Goal: Task Accomplishment & Management: Manage account settings

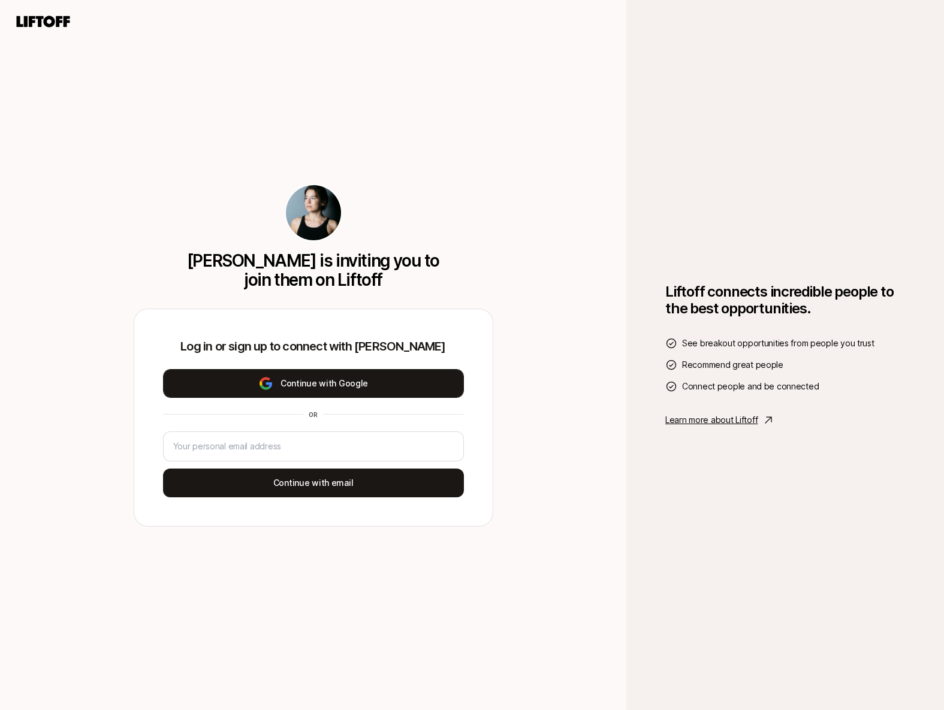
click at [333, 381] on button "Continue with Google" at bounding box center [313, 383] width 301 height 29
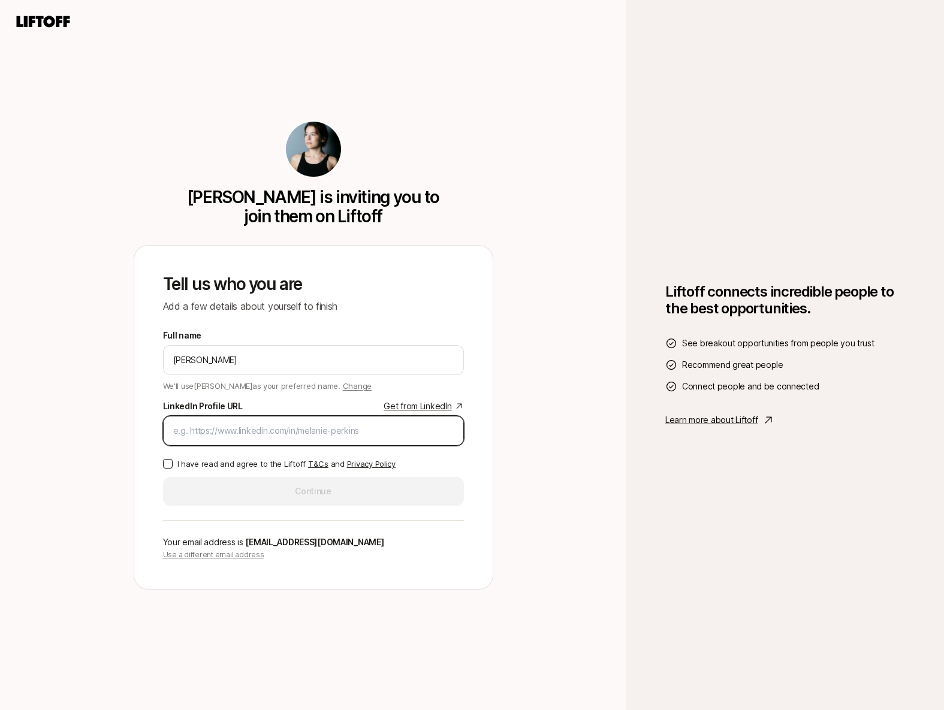
click at [294, 432] on input "LinkedIn Profile URL Get from LinkedIn" at bounding box center [313, 431] width 280 height 14
paste input "[URL][DOMAIN_NAME]"
type input "[URL][DOMAIN_NAME]"
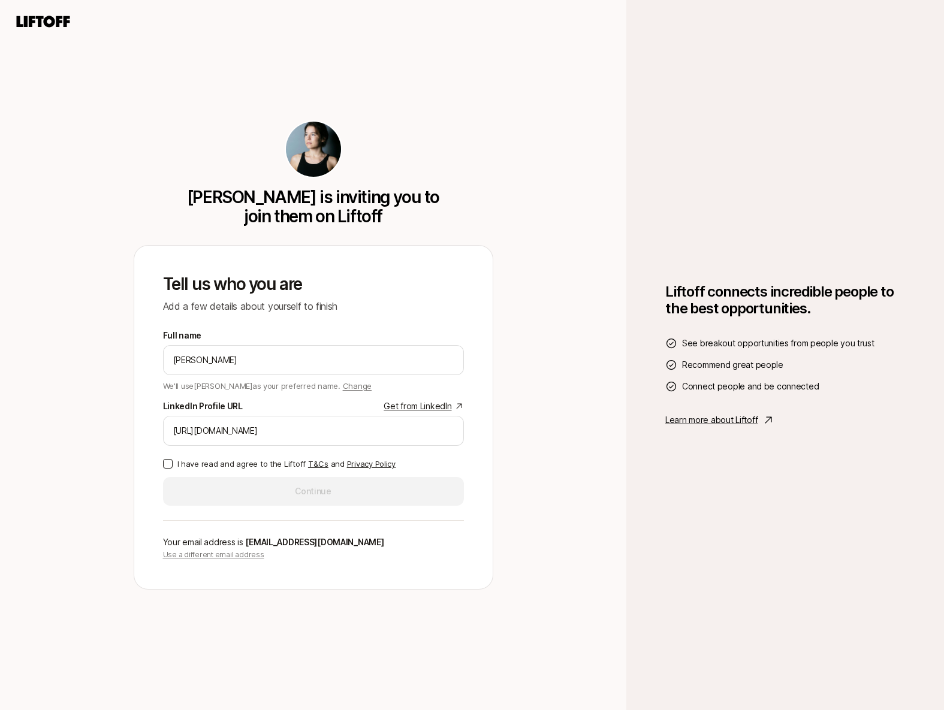
click at [222, 466] on p "I have read and agree to the Liftoff T&Cs and Privacy Policy" at bounding box center [286, 464] width 218 height 12
click at [173, 466] on button "I have read and agree to the Liftoff T&Cs and Privacy Policy" at bounding box center [168, 464] width 10 height 10
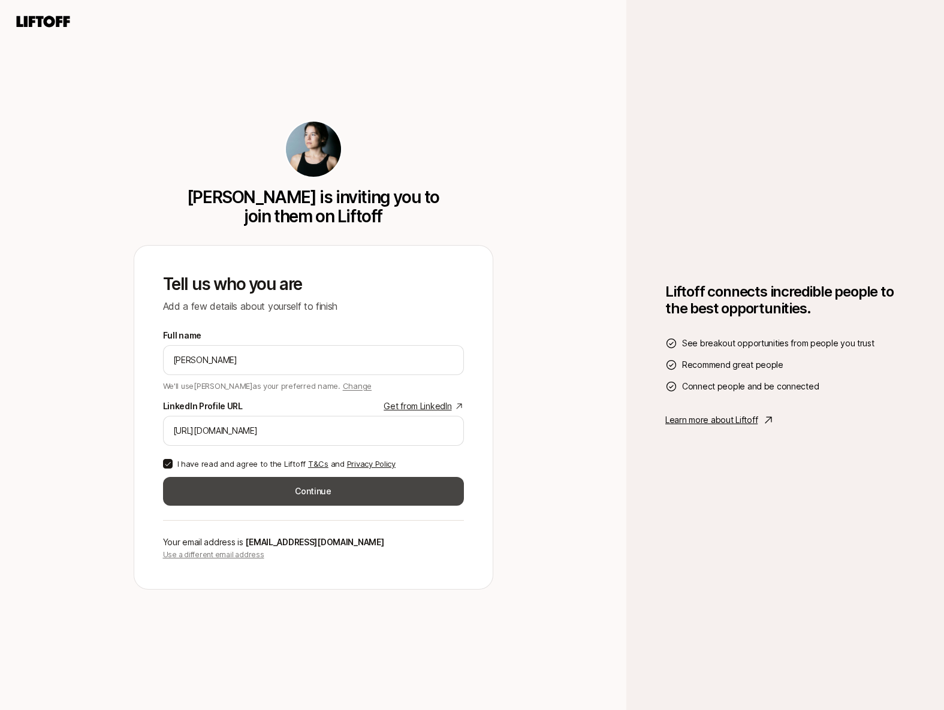
click at [301, 500] on button "Continue" at bounding box center [313, 491] width 301 height 29
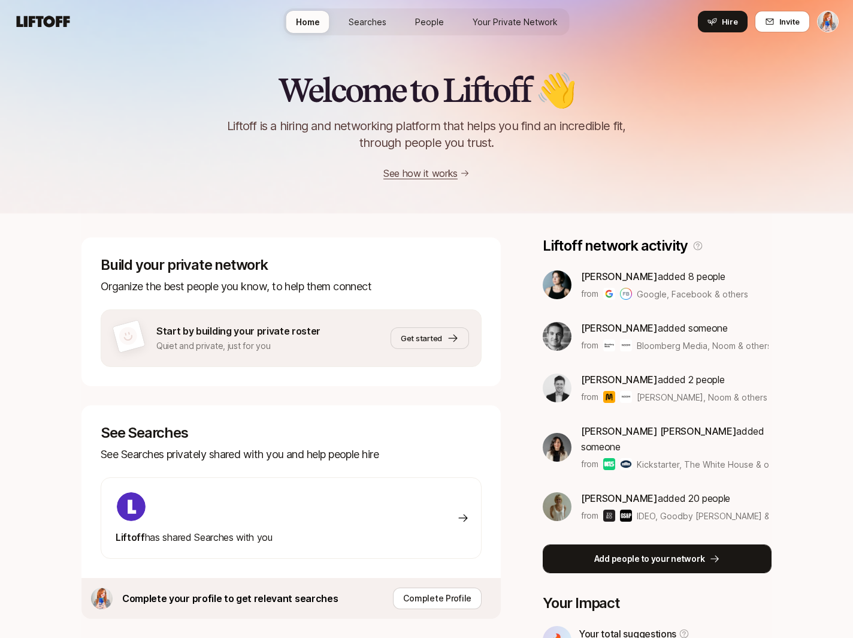
click at [654, 551] on p "Add people to your network" at bounding box center [649, 558] width 111 height 14
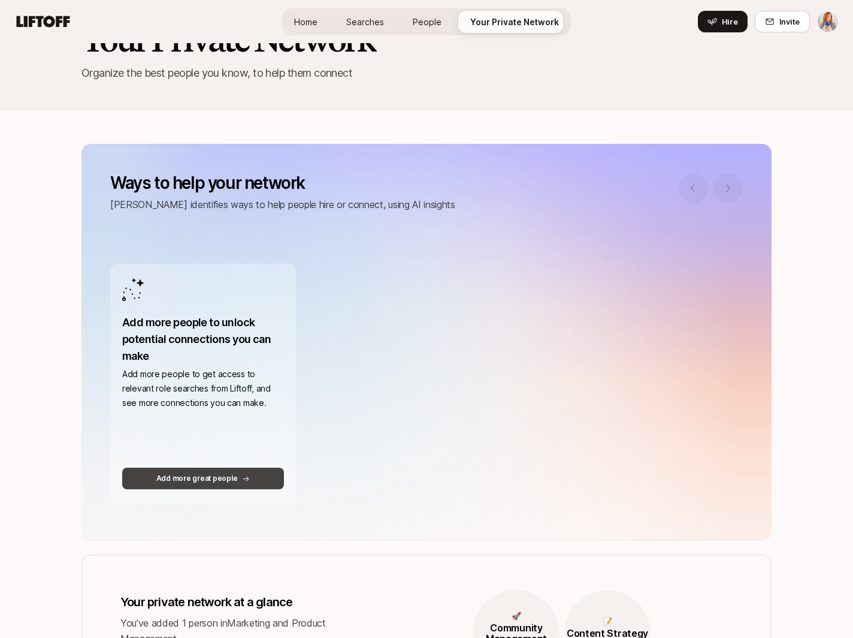
scroll to position [53, 0]
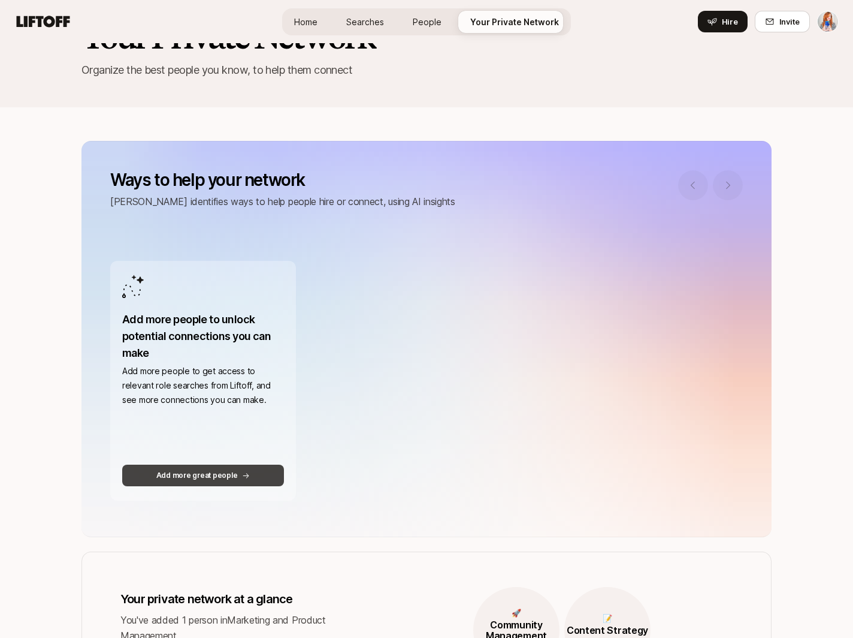
click at [212, 477] on p "Add more great people" at bounding box center [197, 475] width 82 height 11
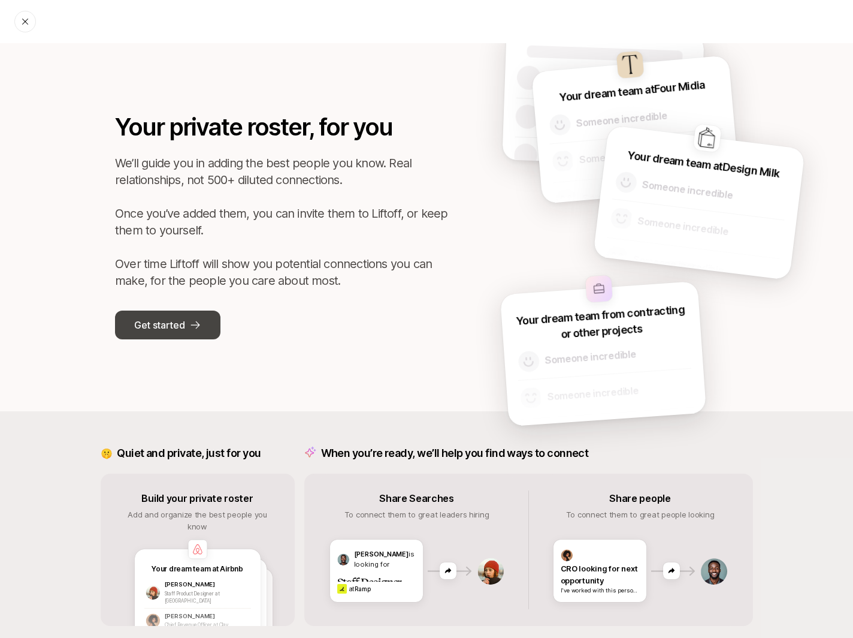
click at [197, 325] on icon at bounding box center [195, 325] width 12 height 12
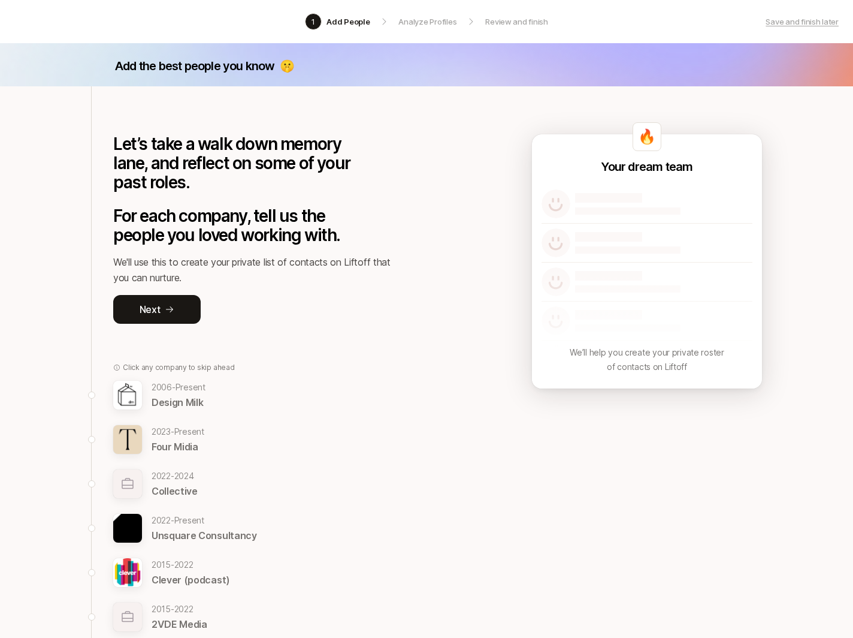
click at [89, 393] on div at bounding box center [91, 394] width 7 height 7
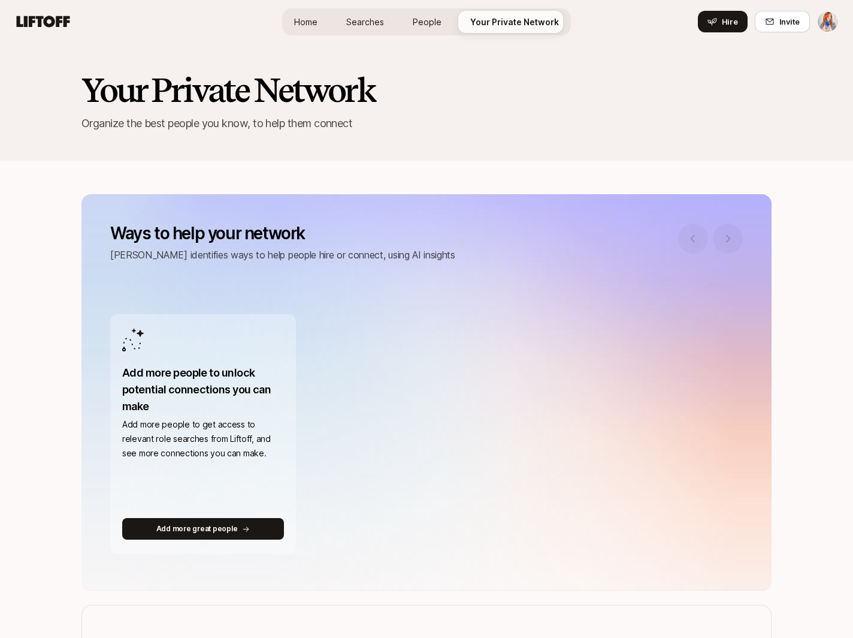
scroll to position [53, 0]
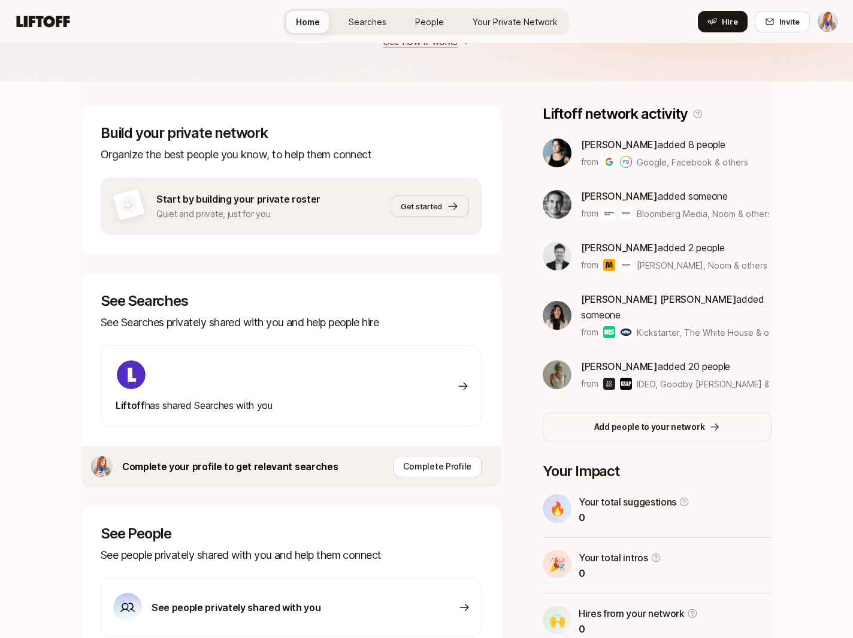
scroll to position [198, 0]
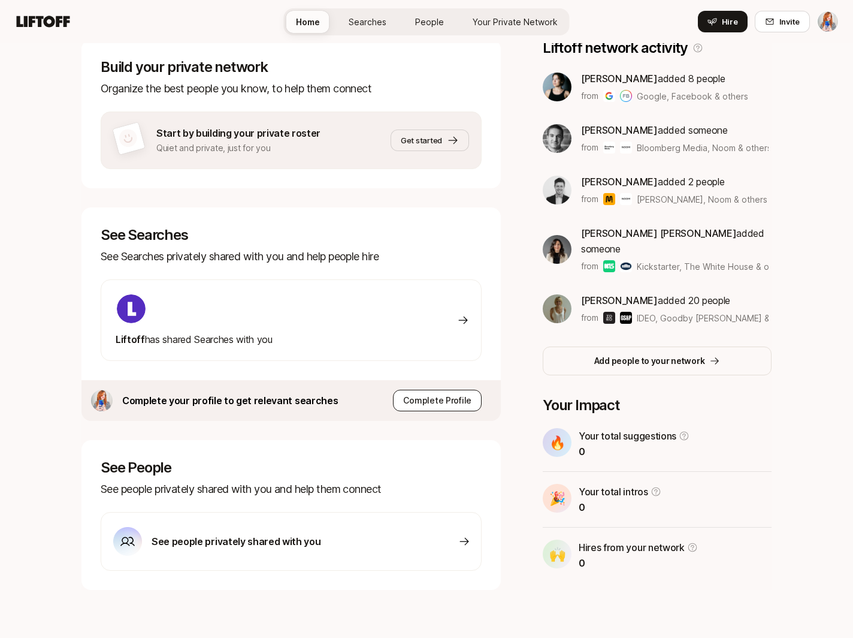
click at [437, 397] on p "Complete Profile" at bounding box center [437, 400] width 68 height 14
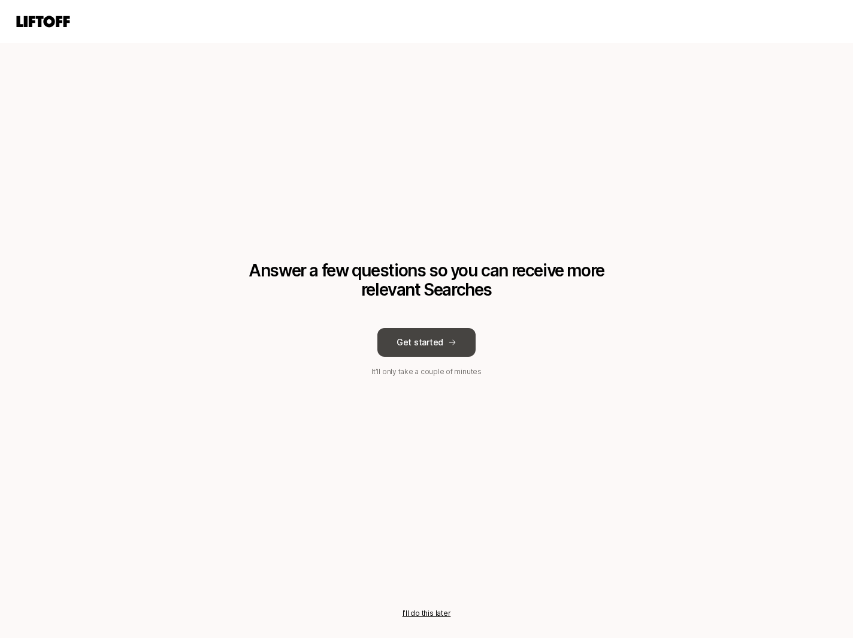
click at [421, 346] on button "Get started" at bounding box center [427, 342] width 98 height 29
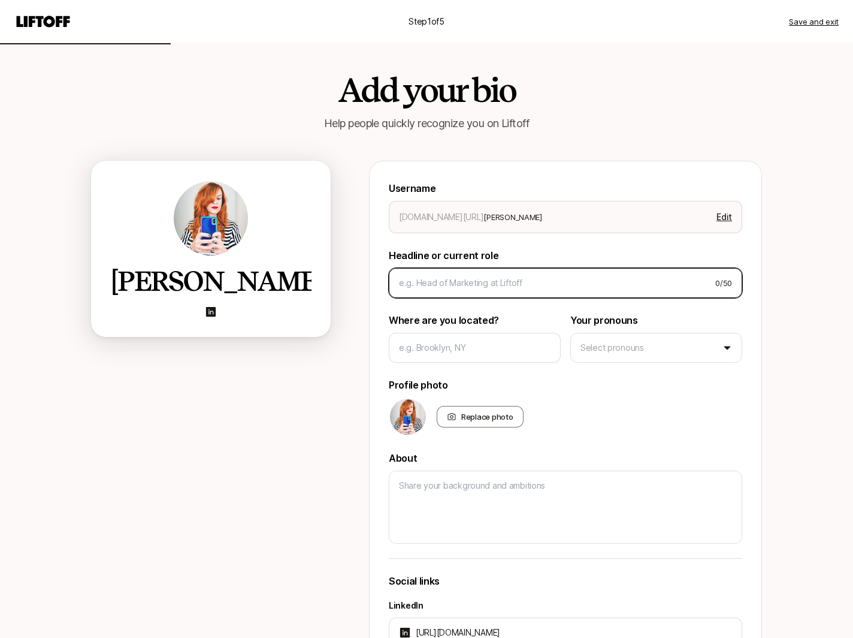
click at [569, 286] on input at bounding box center [552, 283] width 307 height 14
type textarea "x"
type input "H"
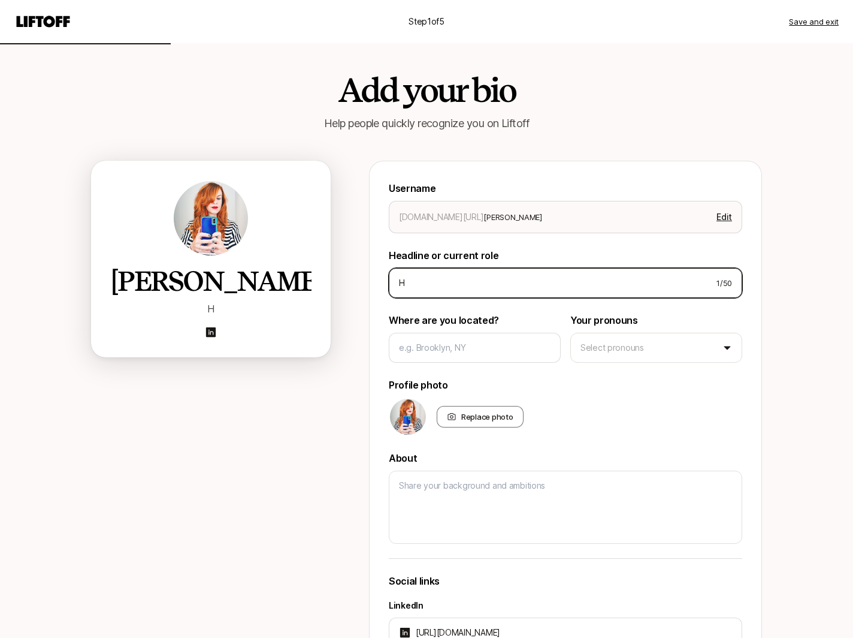
type textarea "x"
type input "He"
type textarea "x"
type input "Hea"
type textarea "x"
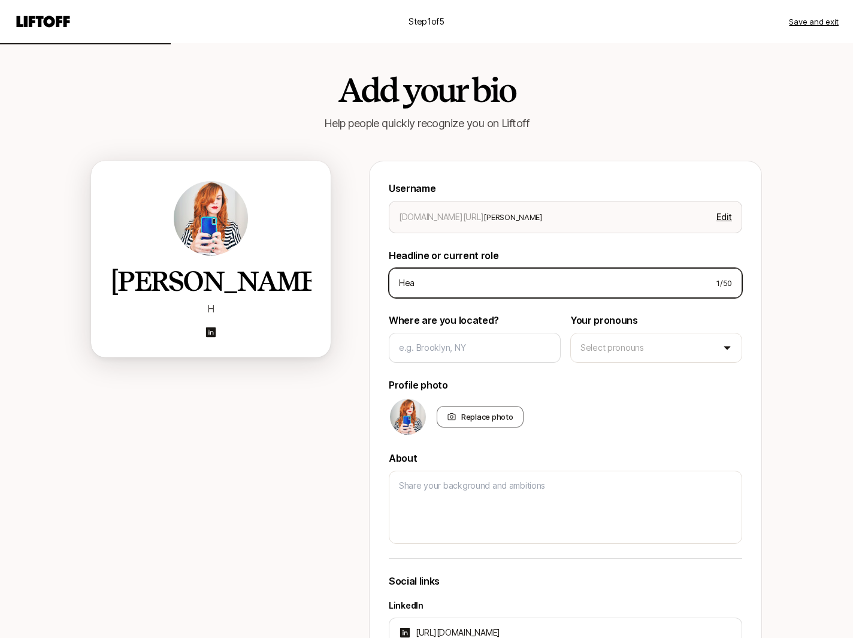
type input "Head"
type textarea "x"
type input "Head"
type textarea "x"
type input "Head of"
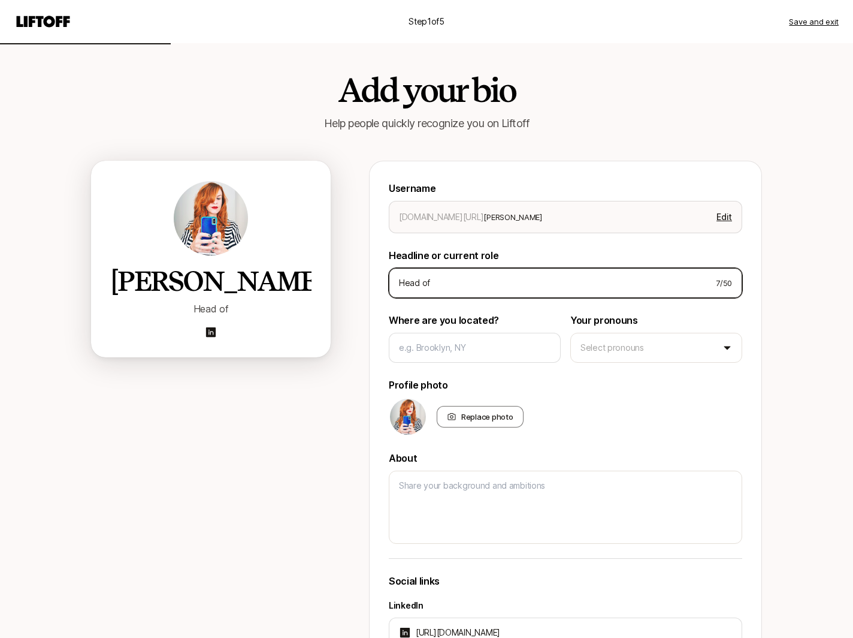
type textarea "x"
type input "Head of"
type textarea "x"
type input "Head of B"
type textarea "x"
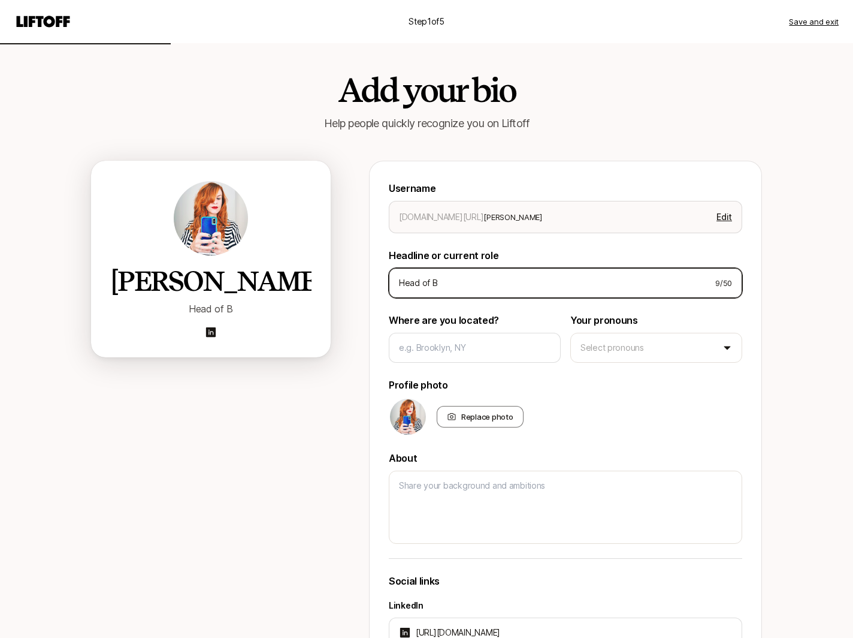
type input "Head of Br"
type textarea "x"
type input "Head of Bra"
type textarea "x"
type input "Head of Brand"
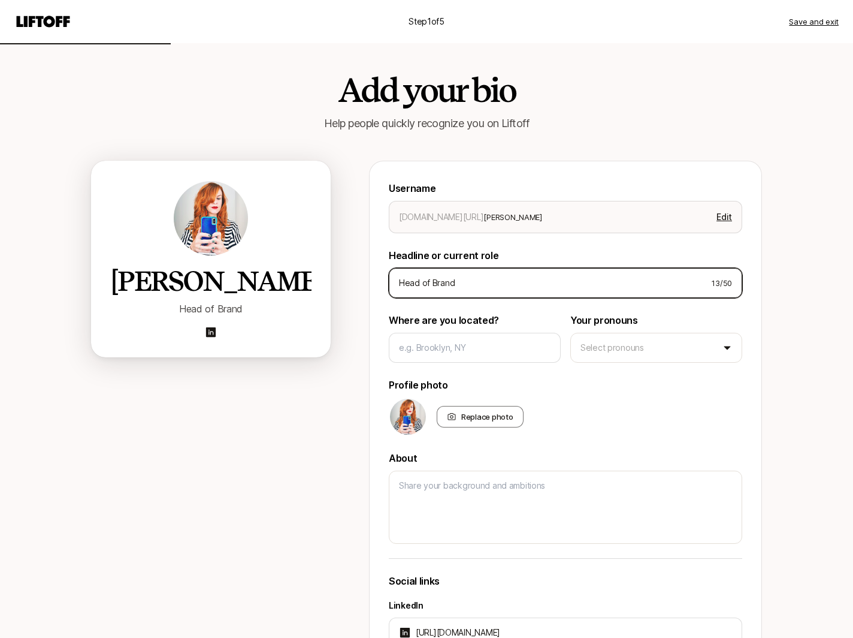
type textarea "x"
type input "Head of Brand"
type textarea "x"
type input "Head of Brand a"
type textarea "x"
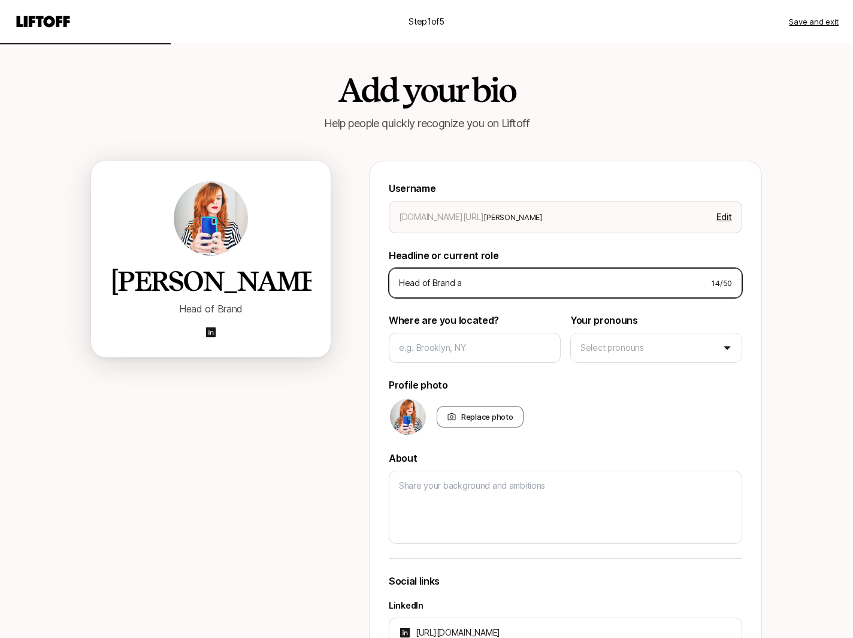
type input "Head of Brand at"
type textarea "x"
type input "Head of Brand at"
type textarea "x"
type input "Head of Brand at T"
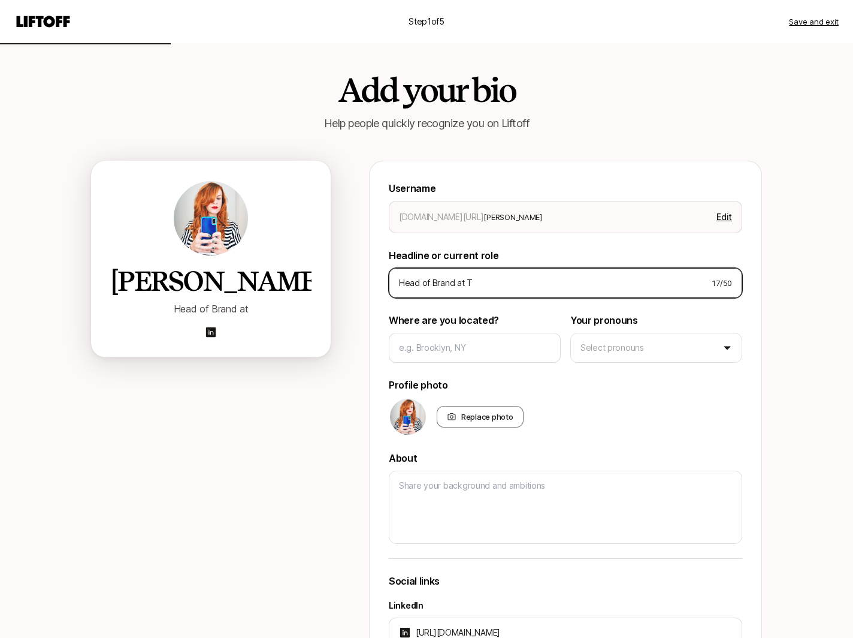
type textarea "x"
type input "Head of Brand at TR"
type textarea "x"
type input "Head of Brand at TRM"
type textarea "x"
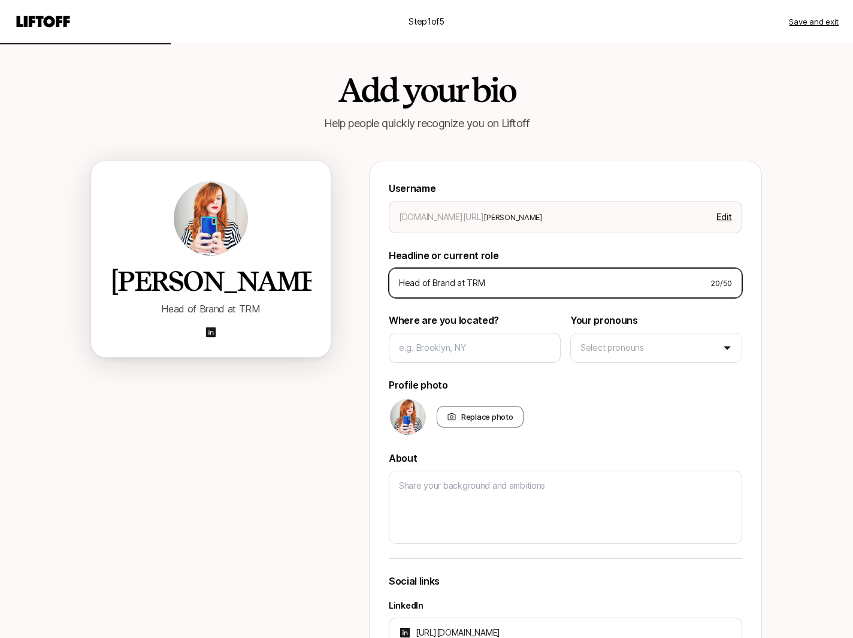
type input "Head of Brand at TRME"
type textarea "x"
type input "Head of Brand at TRM"
type textarea "x"
type input "Head of Brand at TR"
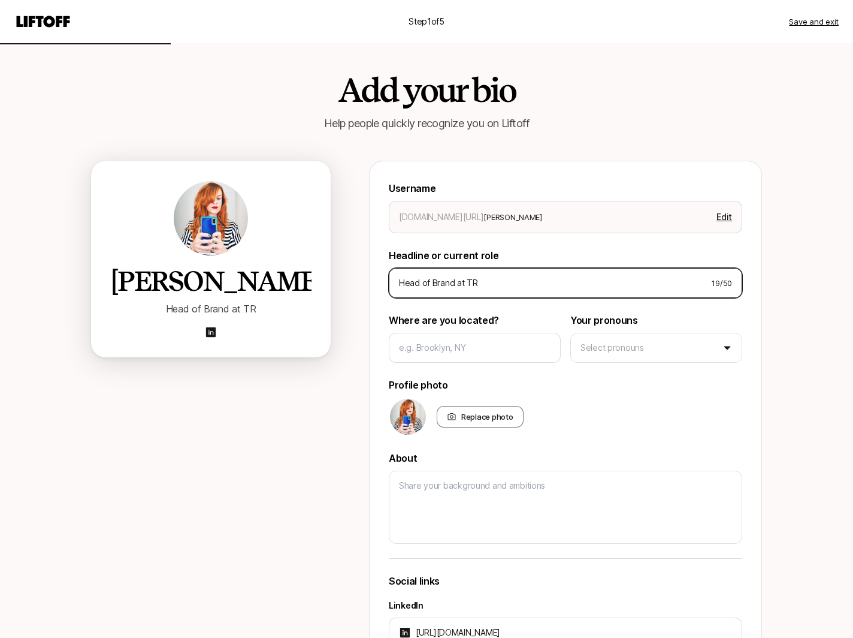
type textarea "x"
type input "Head of Brand at TRA"
type textarea "x"
type input "Head of Brand at [PERSON_NAME]"
type textarea "x"
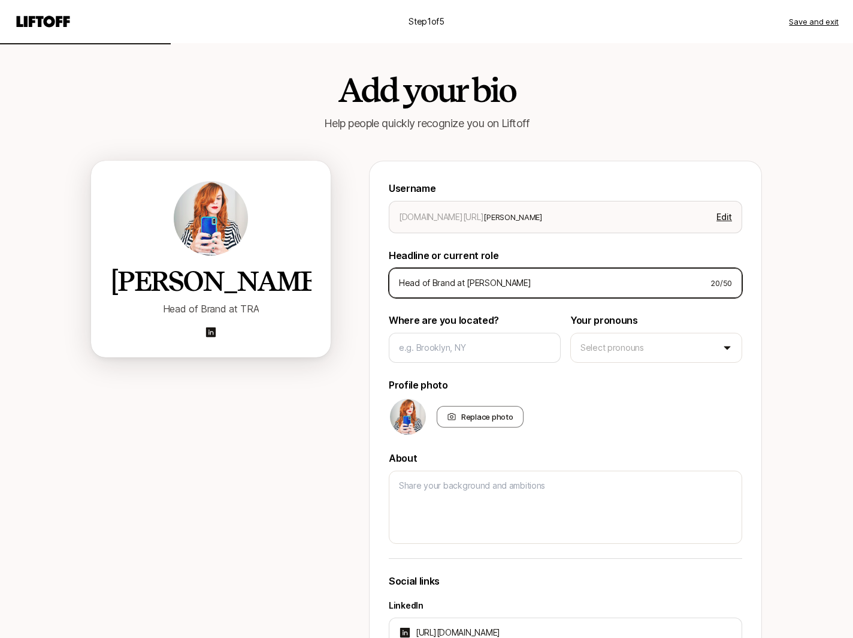
type input "Head of Brand at [PERSON_NAME]"
type textarea "x"
type input "Head of Brand at [PERSON_NAME] P"
type textarea "x"
type input "Head of Brand at [PERSON_NAME] Pa"
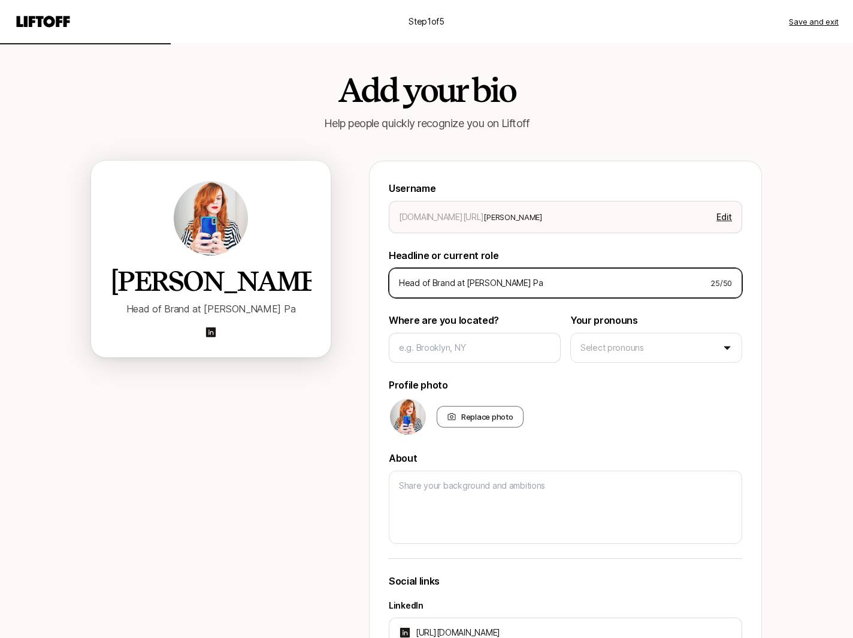
type textarea "x"
type input "Head of Brand at [PERSON_NAME] Par"
type textarea "x"
type input "Head of Brand at [PERSON_NAME] [PERSON_NAME]"
type textarea "x"
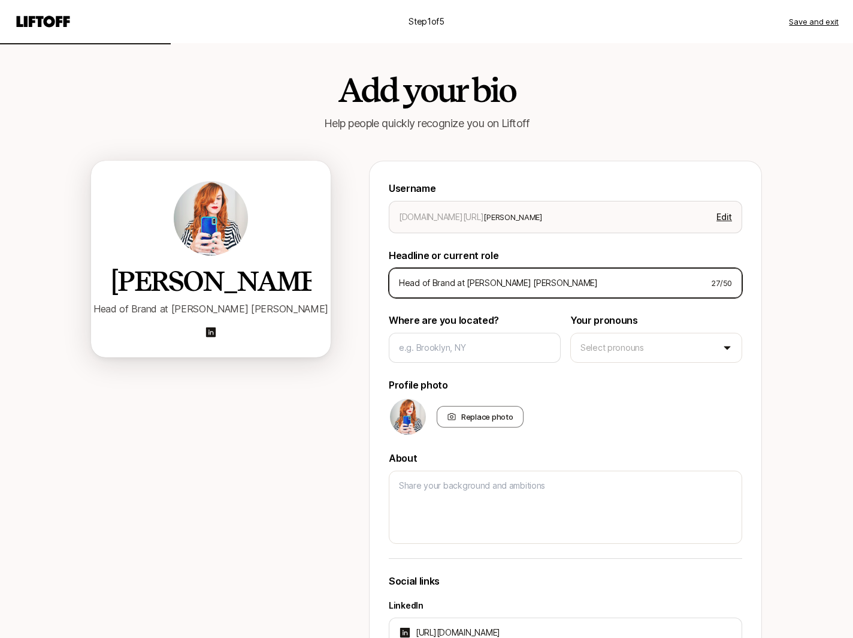
type input "Head of Brand at [PERSON_NAME] Paroi"
type textarea "x"
type input "Head of Brand at [PERSON_NAME]"
type textarea "x"
type input "Head of Brand at [PERSON_NAME] Paroi"
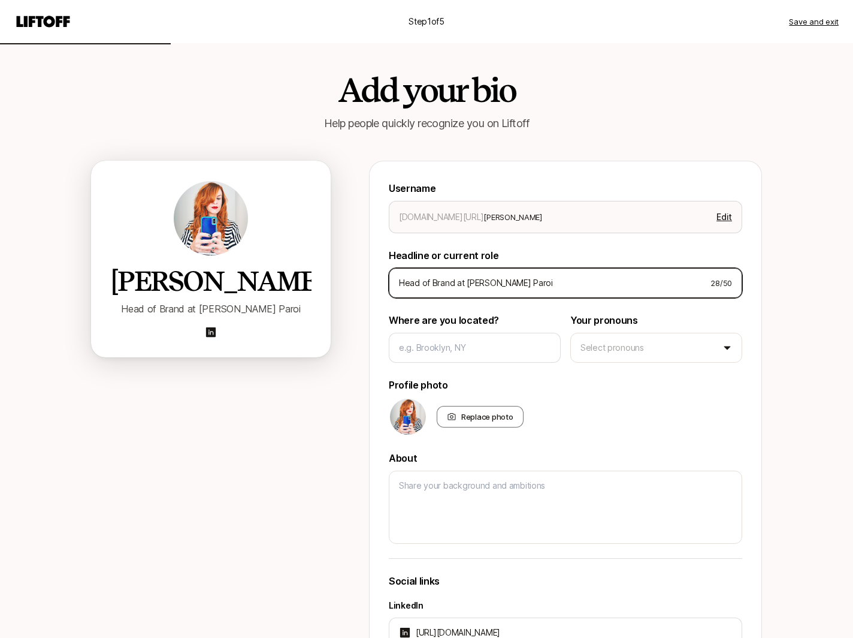
type textarea "x"
type input "Head of Brand at [PERSON_NAME] [PERSON_NAME]"
type textarea "x"
type input "Head of Brand at [PERSON_NAME] Par"
type textarea "x"
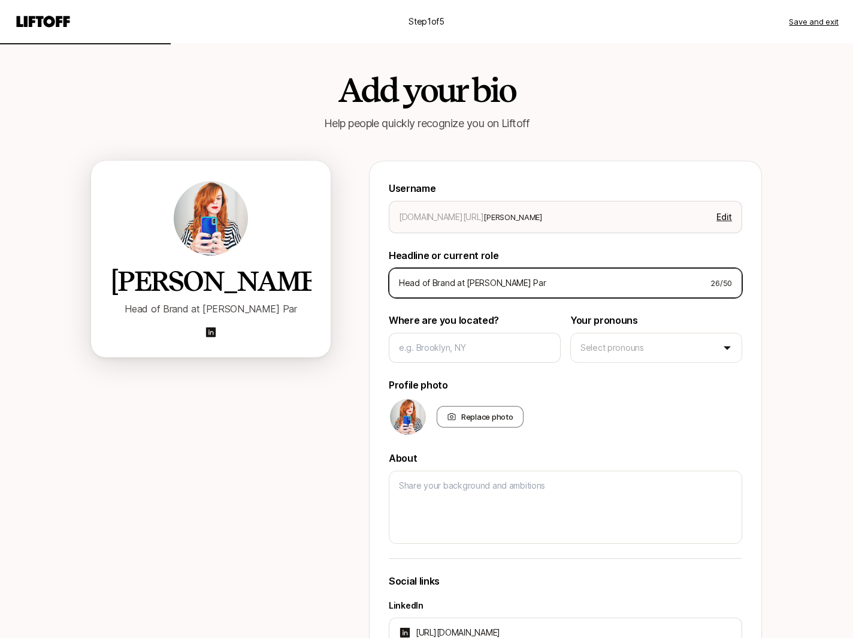
type input "Head of Brand at [PERSON_NAME]"
type textarea "x"
type input "Head of Brand at [PERSON_NAME][GEOGRAPHIC_DATA]"
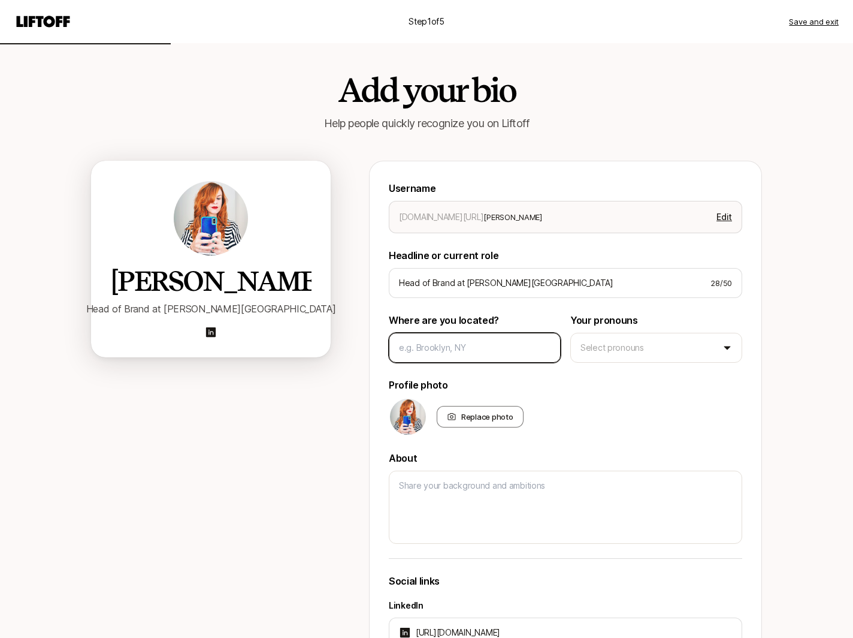
click at [491, 348] on input at bounding box center [475, 347] width 152 height 14
type textarea "x"
type input "S"
type textarea "x"
type input "Sa"
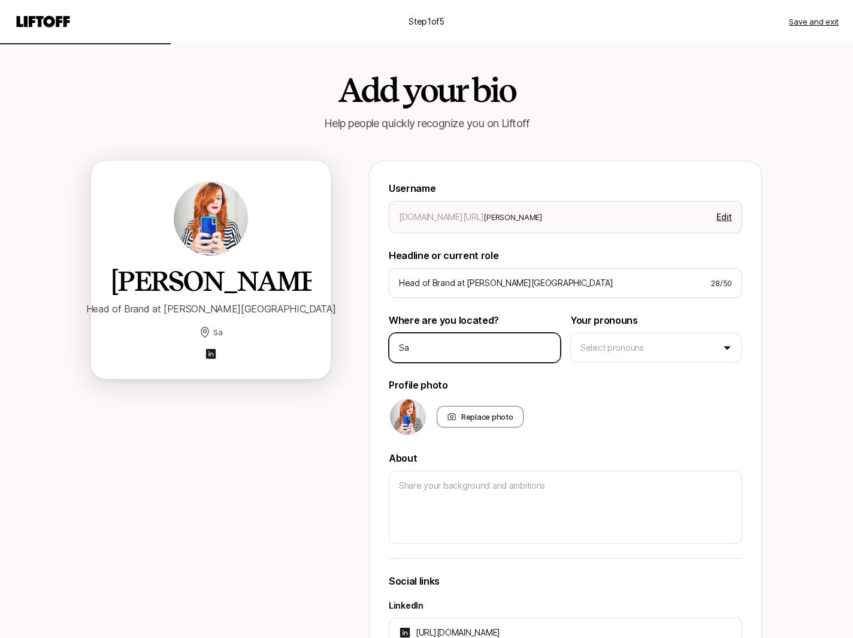
type textarea "x"
type input "San"
type textarea "x"
type input "San"
type textarea "x"
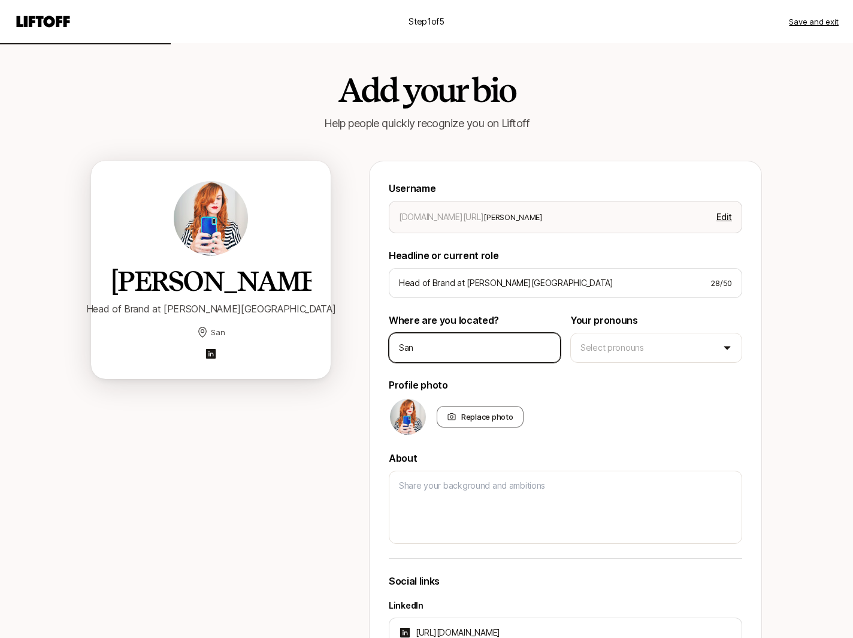
type input "San D"
type textarea "x"
type input "San Di"
type textarea "x"
type input "San Die"
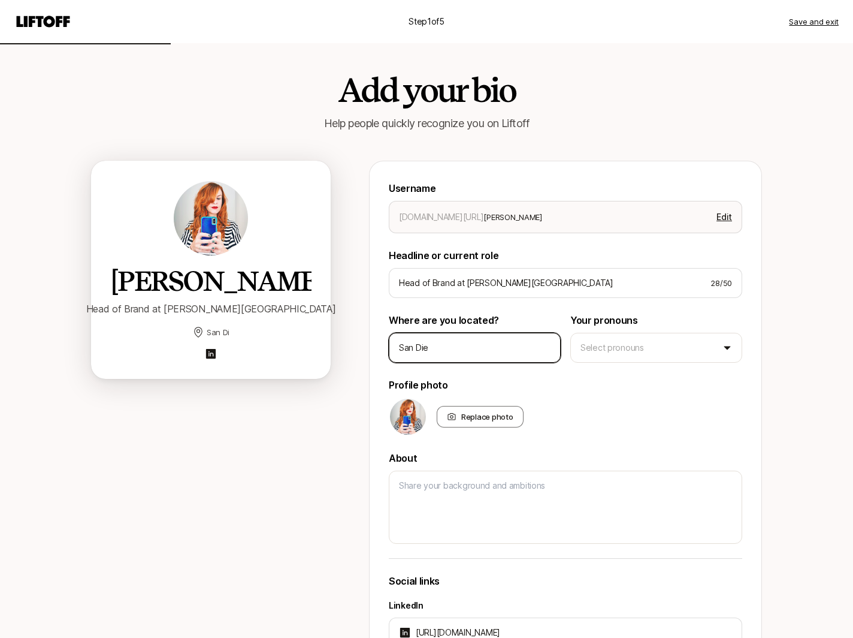
type textarea "x"
type input "San Dieg"
type textarea "x"
type input "[GEOGRAPHIC_DATA]"
type textarea "x"
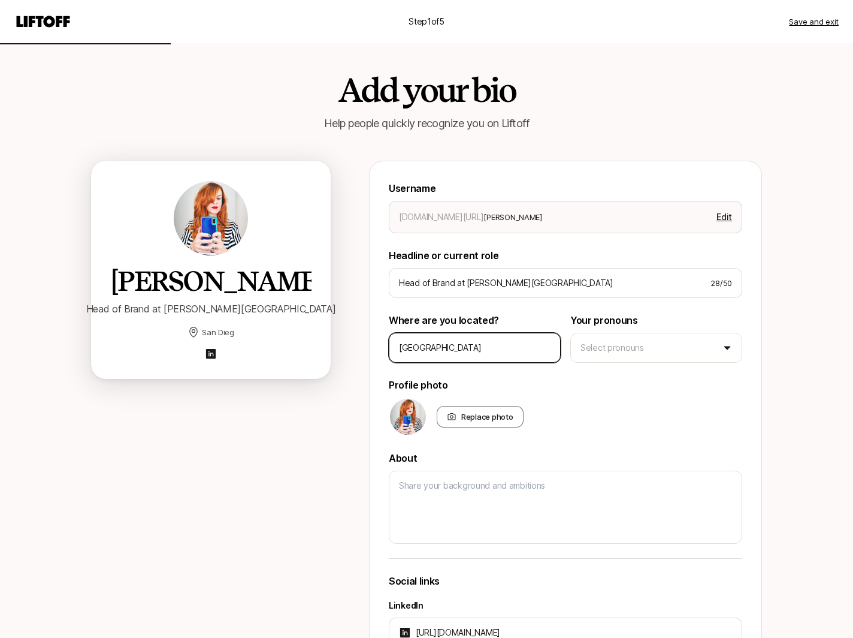
type input "[GEOGRAPHIC_DATA],"
type textarea "x"
type input "[GEOGRAPHIC_DATA],"
type textarea "x"
type input "[GEOGRAPHIC_DATA], C"
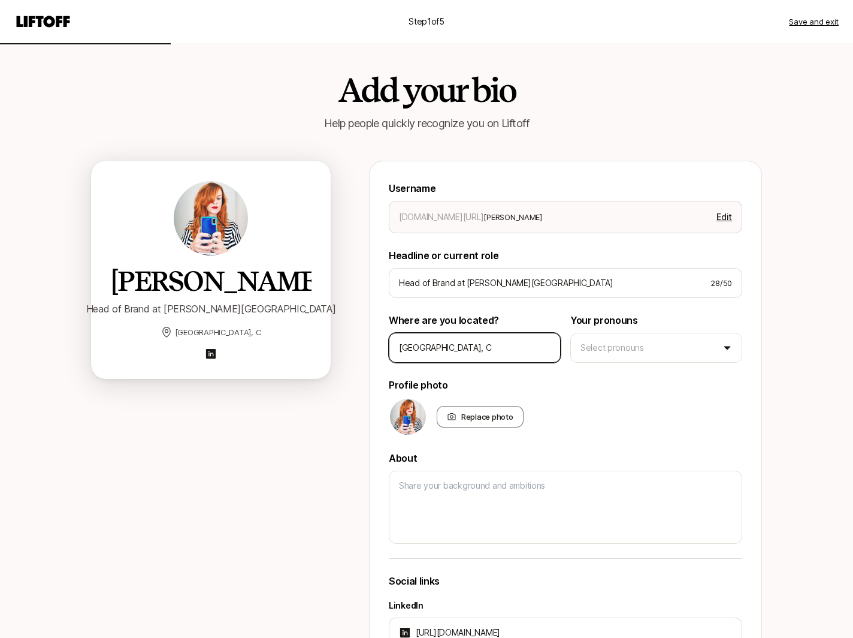
type textarea "x"
type input "[GEOGRAPHIC_DATA], [GEOGRAPHIC_DATA]"
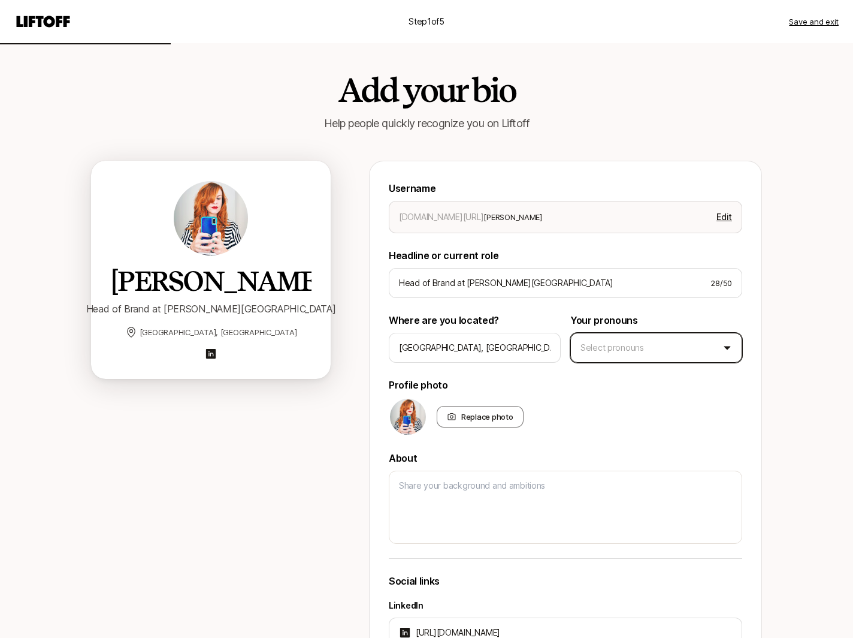
click at [622, 356] on html "Step 1 of 5 Save and exit Add your bio Help people quickly recognize you on Lif…" at bounding box center [426, 319] width 853 height 638
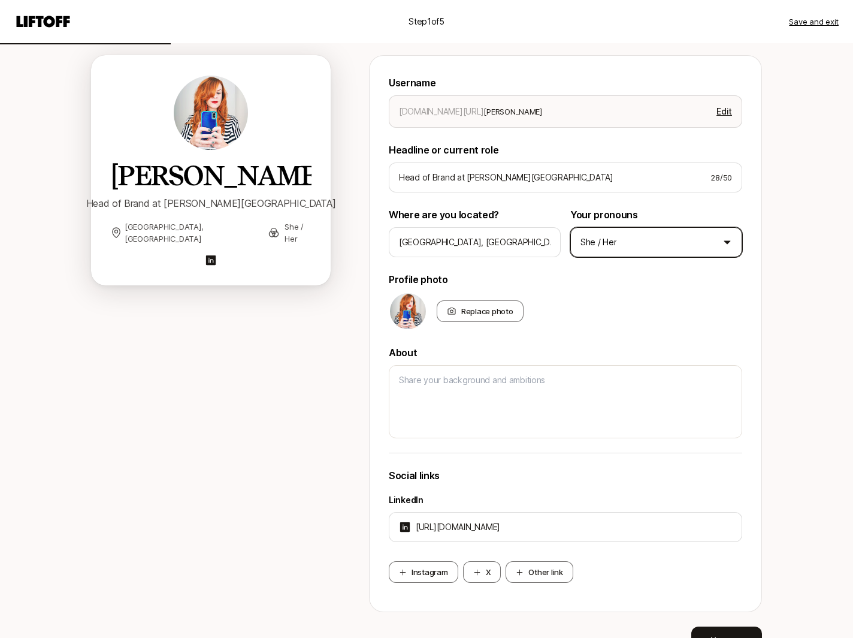
scroll to position [171, 0]
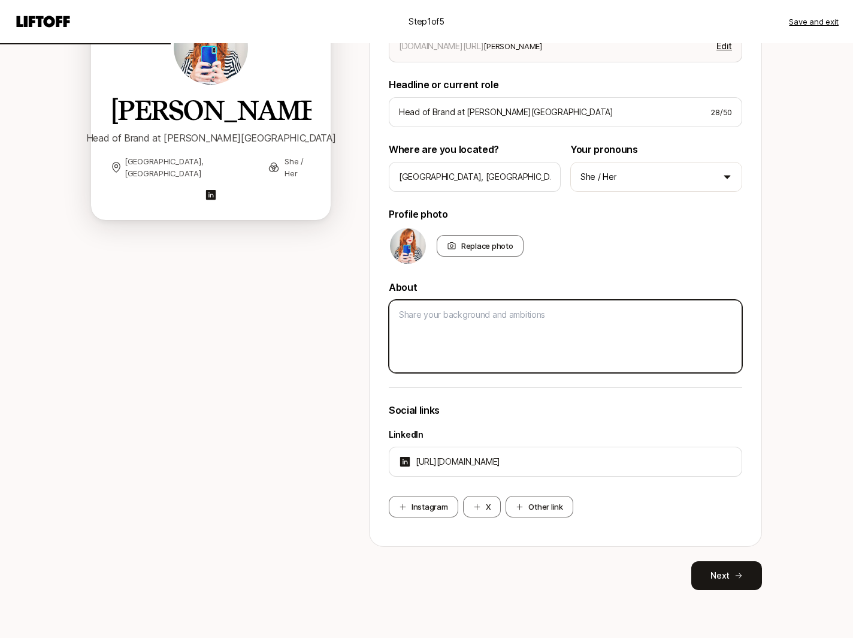
click at [454, 341] on textarea at bounding box center [566, 336] width 354 height 73
click at [460, 324] on textarea at bounding box center [566, 336] width 354 height 73
paste textarea "Lo! 👋 I dolo 93+ sitam co adipiscing el seddo, eiusmodt incididun, utlaboree, d…"
type textarea "x"
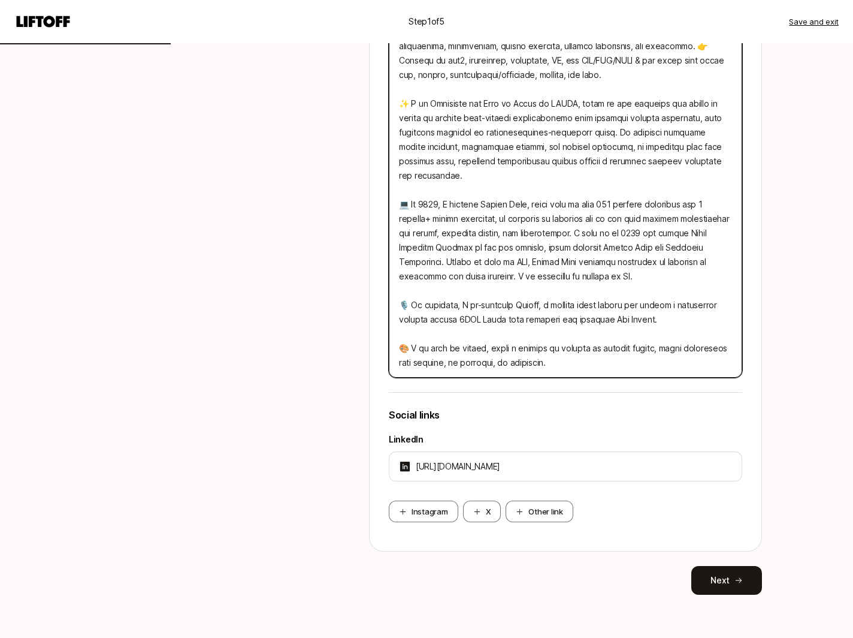
scroll to position [458, 0]
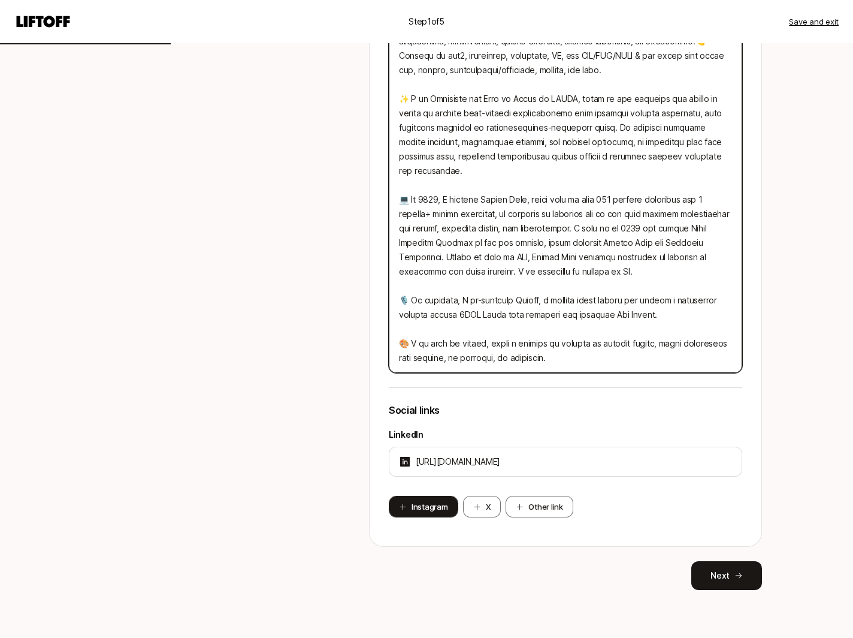
type textarea "Lo! 👋 I dolo 93+ sitam co adipiscing el seddo, eiusmodt incididun, utlaboree, d…"
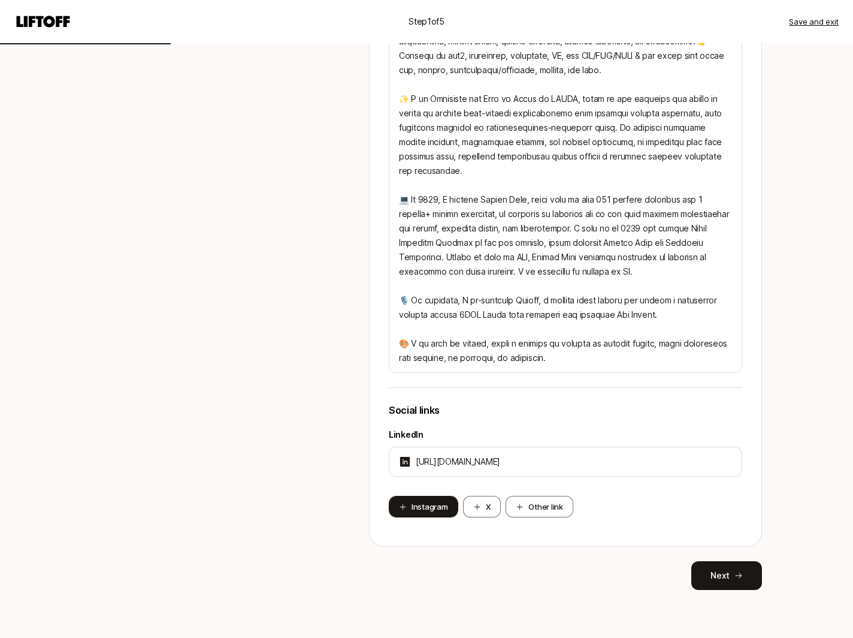
click at [415, 506] on button "Instagram" at bounding box center [424, 507] width 70 height 22
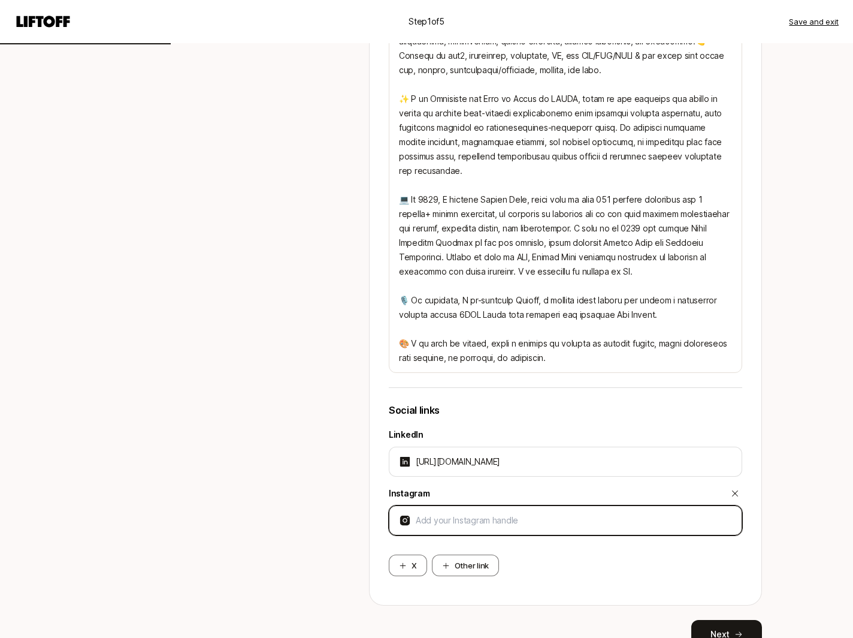
click at [422, 523] on input at bounding box center [574, 520] width 316 height 14
type textarea "x"
type input "[URL][DOMAIN_NAME]"
type textarea "x"
type input "[URL][DOMAIN_NAME]"
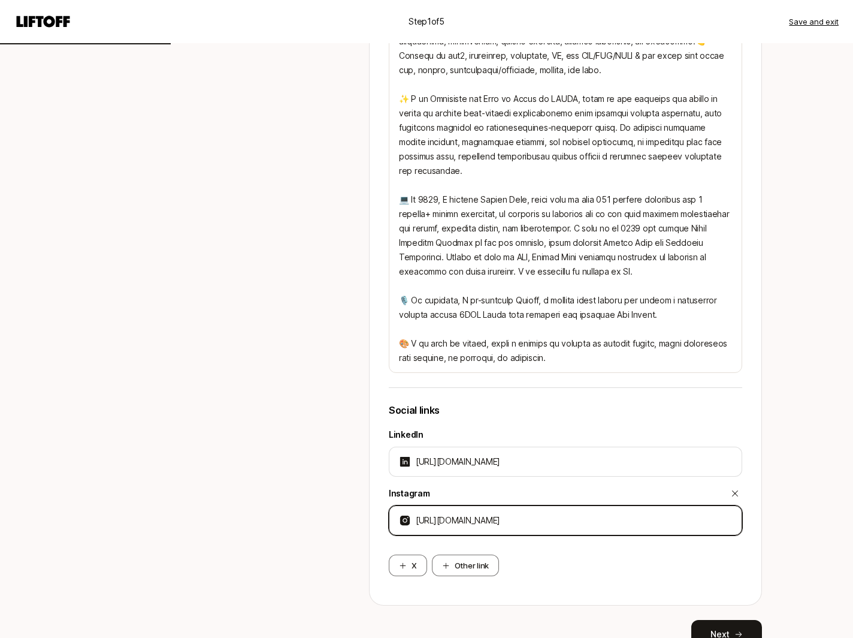
type textarea "x"
type input "[URL][DOMAIN_NAME]"
type textarea "x"
type input "[URL][DOMAIN_NAME]"
type textarea "x"
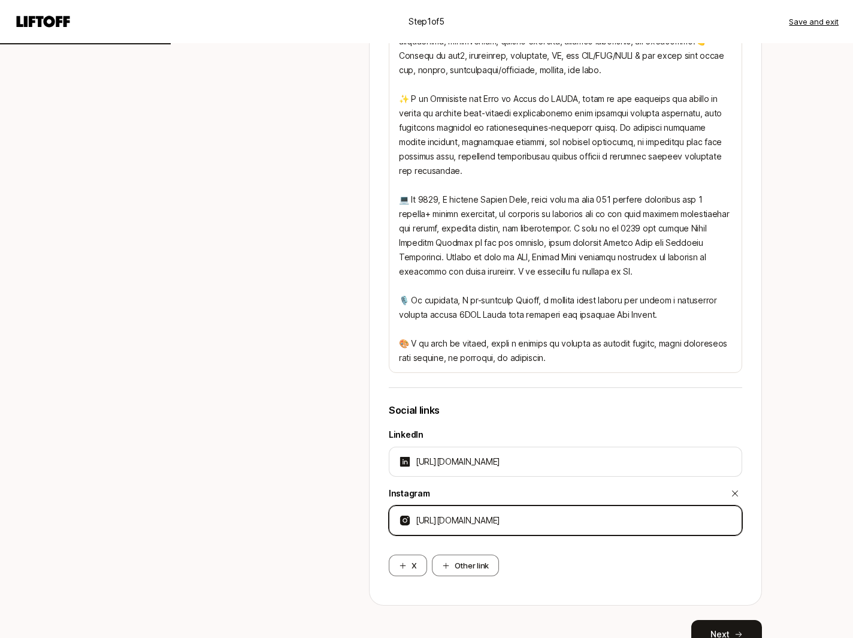
type input "[URL][DOMAIN_NAME]"
type textarea "x"
type input "[URL][DOMAIN_NAME]:"
type textarea "x"
type input "[URL][DOMAIN_NAME]"
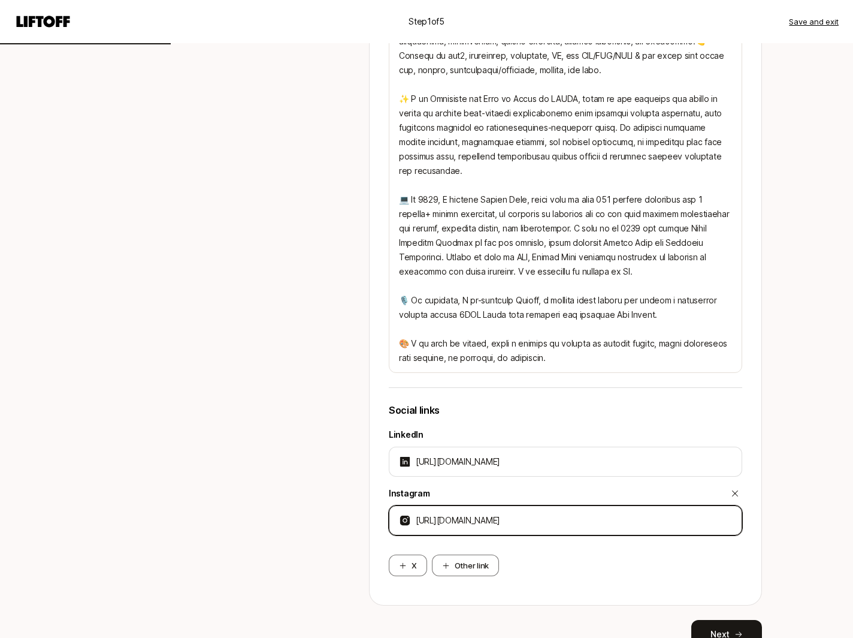
type textarea "x"
type input "[URL][DOMAIN_NAME]"
type textarea "x"
type input "[URL][DOMAIN_NAME]"
type textarea "x"
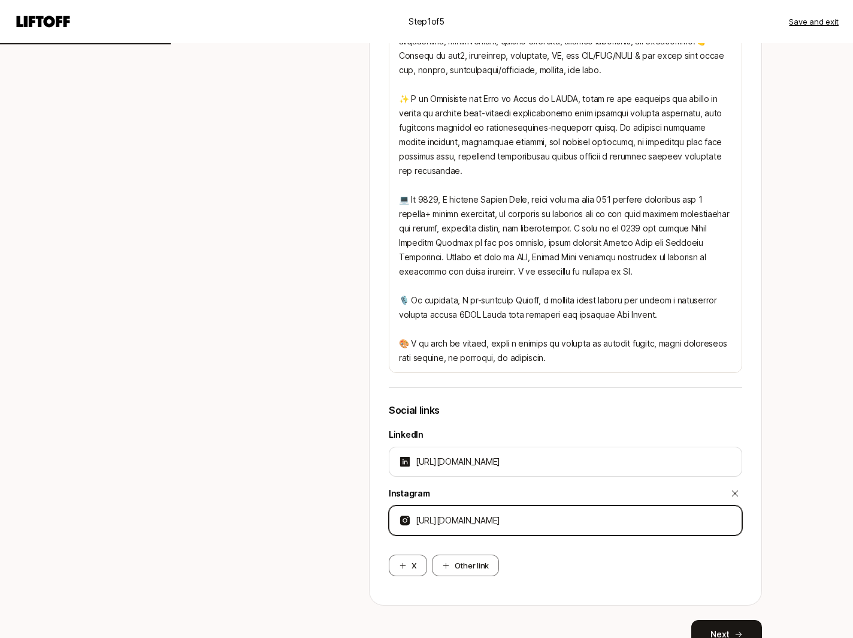
type input "[URL][DOMAIN_NAME]"
type textarea "x"
type input "[URL][DOMAIN_NAME]"
type textarea "x"
type input "[URL][DOMAIN_NAME]"
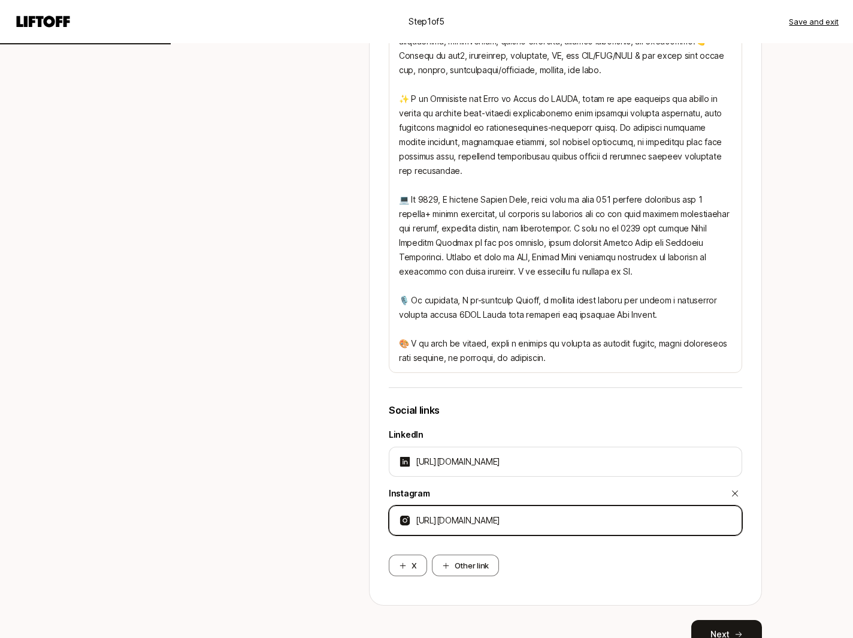
type textarea "x"
type input "[URL][DOMAIN_NAME]"
type textarea "x"
type input "[URL][DOMAIN_NAME]"
type textarea "x"
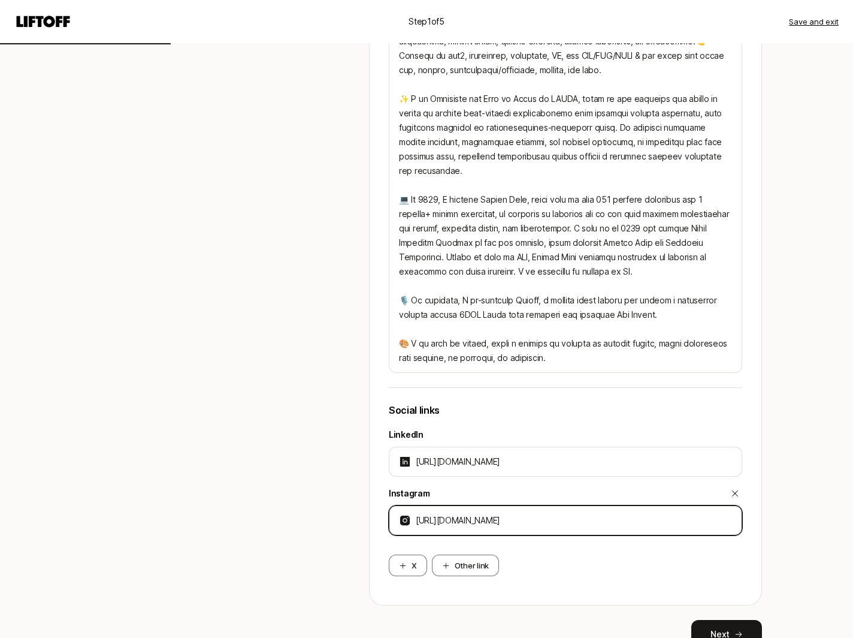
type input "[URL][DOMAIN_NAME]"
type textarea "x"
type input "[URL][DOMAIN_NAME]"
type textarea "x"
type input "[URL][DOMAIN_NAME]"
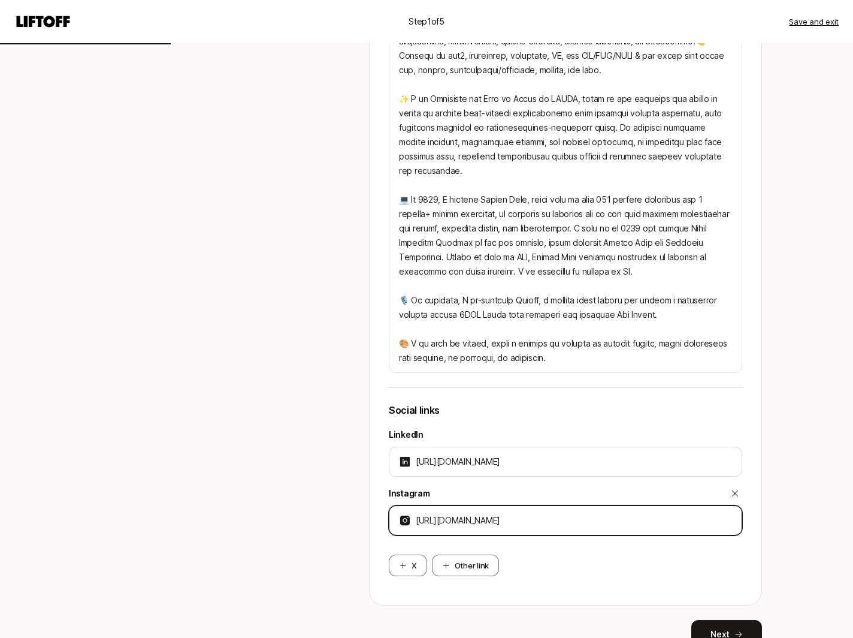
type textarea "x"
type input "[URL][DOMAIN_NAME]."
type textarea "x"
type input "[URL][DOMAIN_NAME]"
type textarea "x"
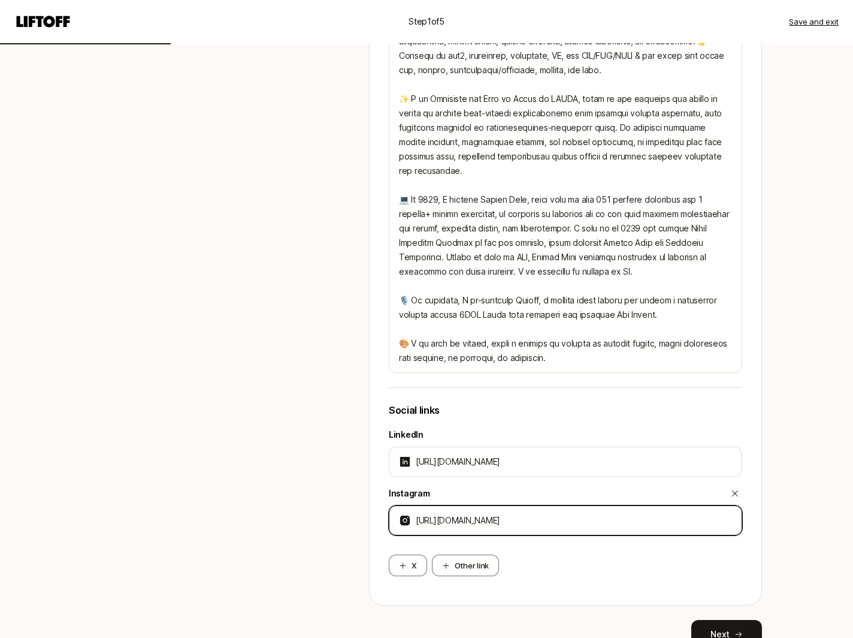
type input "[URL][DOMAIN_NAME]"
type textarea "x"
type input "[URL][DOMAIN_NAME]"
type textarea "x"
type input "[URL][DOMAIN_NAME]"
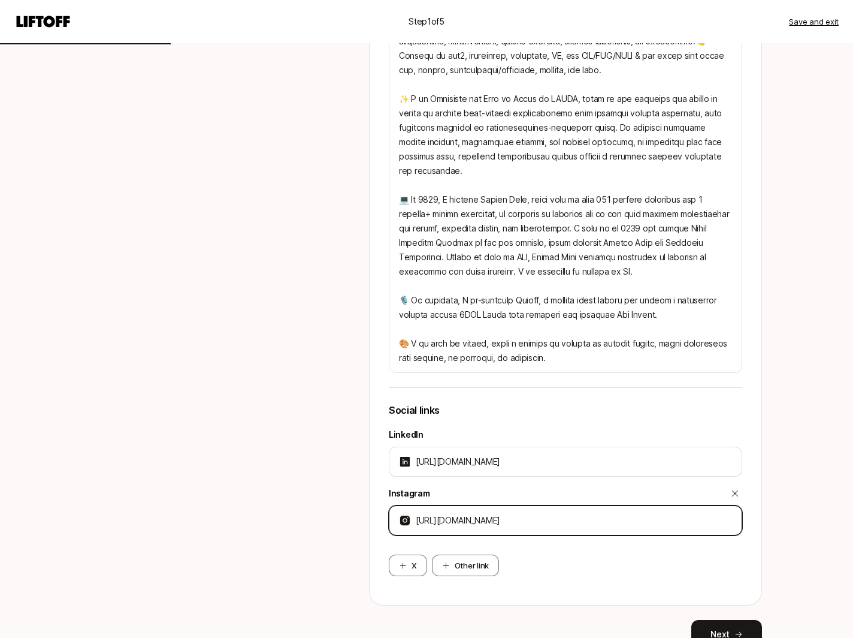
type textarea "x"
type input "[URL][DOMAIN_NAME]"
type textarea "x"
type input "[URL][DOMAIN_NAME]"
type textarea "x"
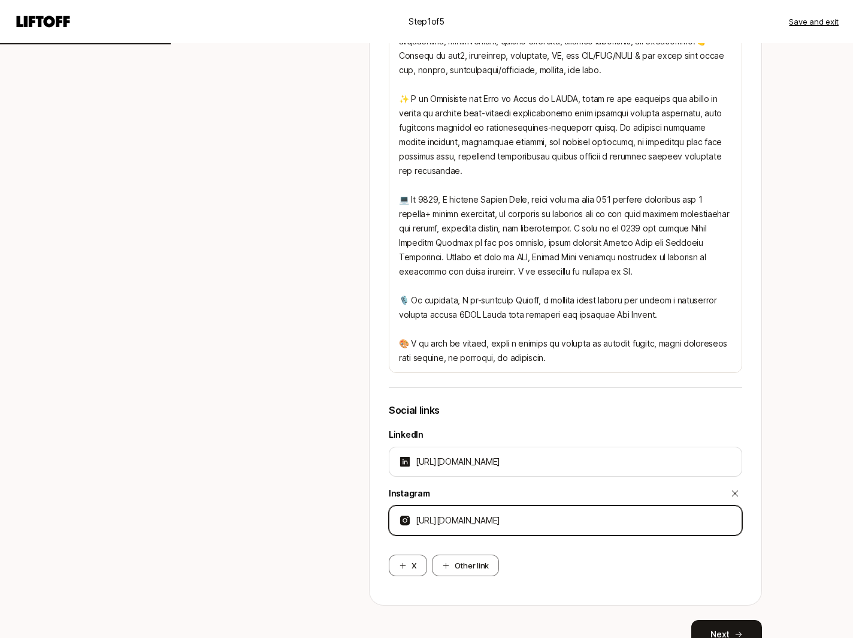
type input "[URL][DOMAIN_NAME]"
type textarea "x"
type input "[URL][DOMAIN_NAME]"
type textarea "x"
type input "[URL][DOMAIN_NAME]"
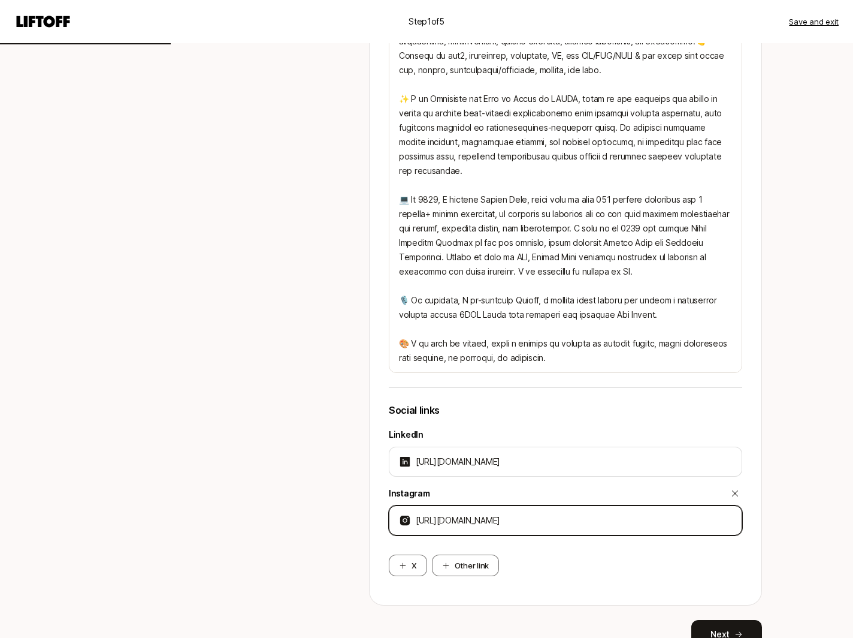
type textarea "x"
type input "[URL][DOMAIN_NAME]"
type textarea "x"
type input "[URL][DOMAIN_NAME]"
type textarea "x"
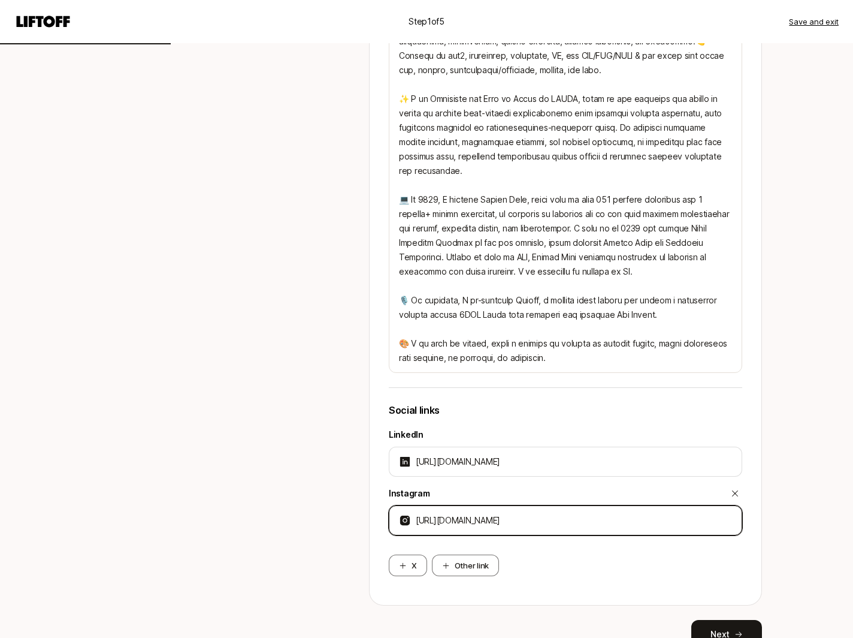
type input "[URL][DOMAIN_NAME]:"
type textarea "x"
type input "[URL][DOMAIN_NAME]"
type textarea "x"
type input "[URL][DOMAIN_NAME]"
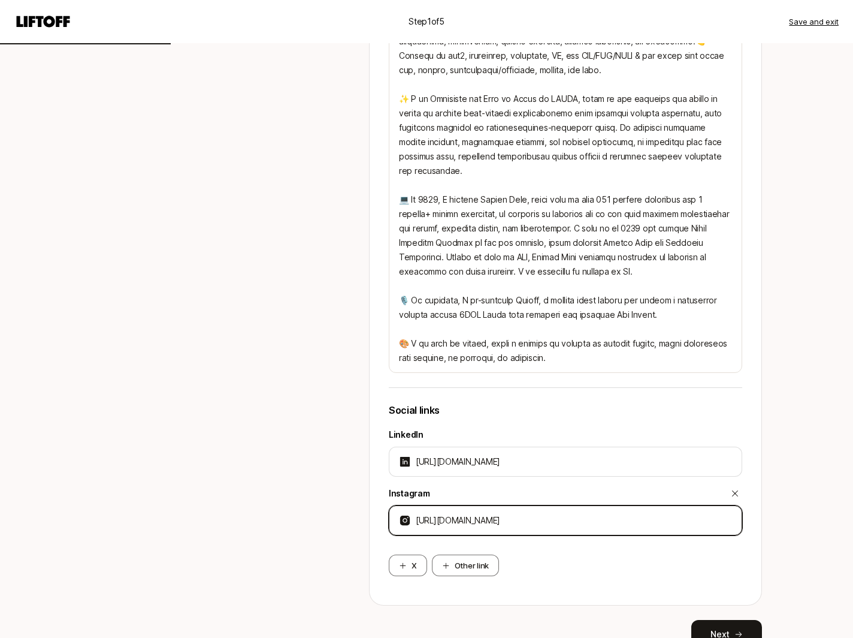
type textarea "x"
type input "[URL][DOMAIN_NAME]"
type textarea "x"
type input "[URL][DOMAIN_NAME]"
type textarea "x"
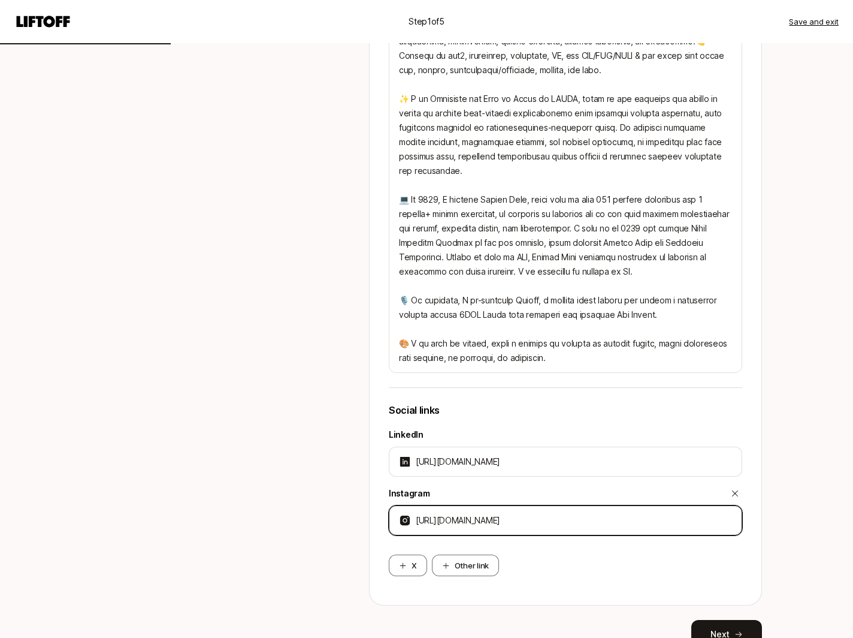
type input "[URL][DOMAIN_NAME]"
type textarea "x"
type input "[URL][DOMAIN_NAME]"
type textarea "x"
type input "[URL][DOMAIN_NAME]"
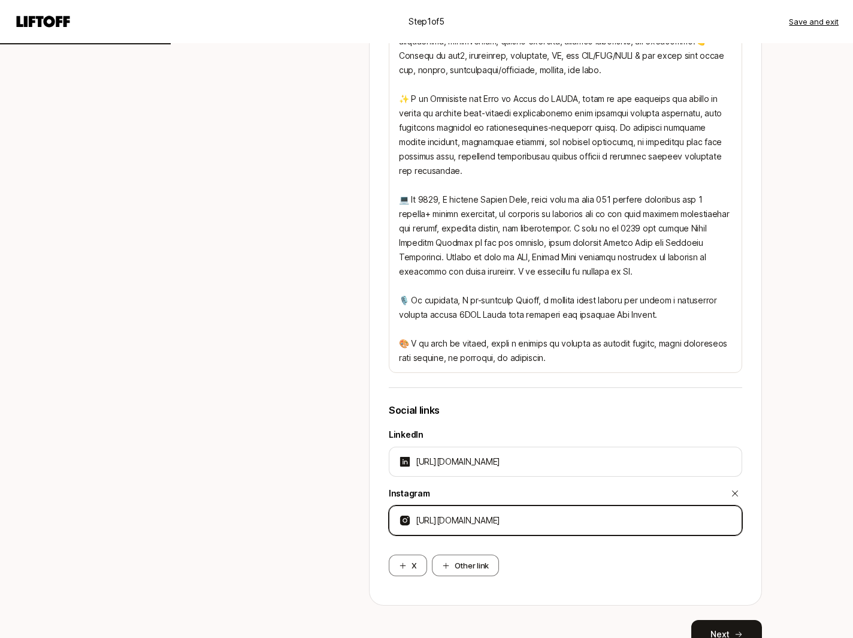
type textarea "x"
type input "[URL][DOMAIN_NAME]"
type textarea "x"
type input "[URL][DOMAIN_NAME]"
type textarea "x"
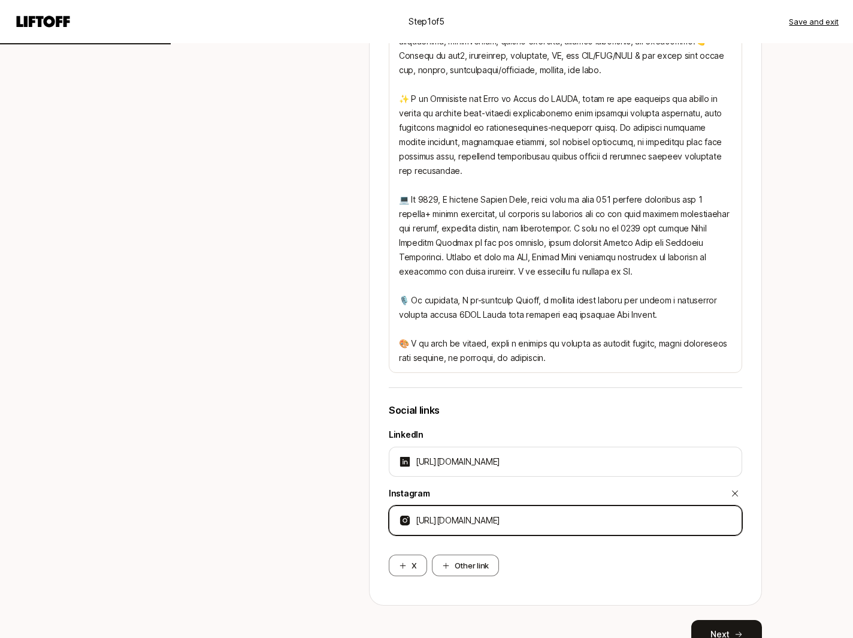
type input "[URL][DOMAIN_NAME]"
type textarea "x"
type input "[URL][DOMAIN_NAME]"
type textarea "x"
type input "[URL][DOMAIN_NAME][PERSON_NAME]"
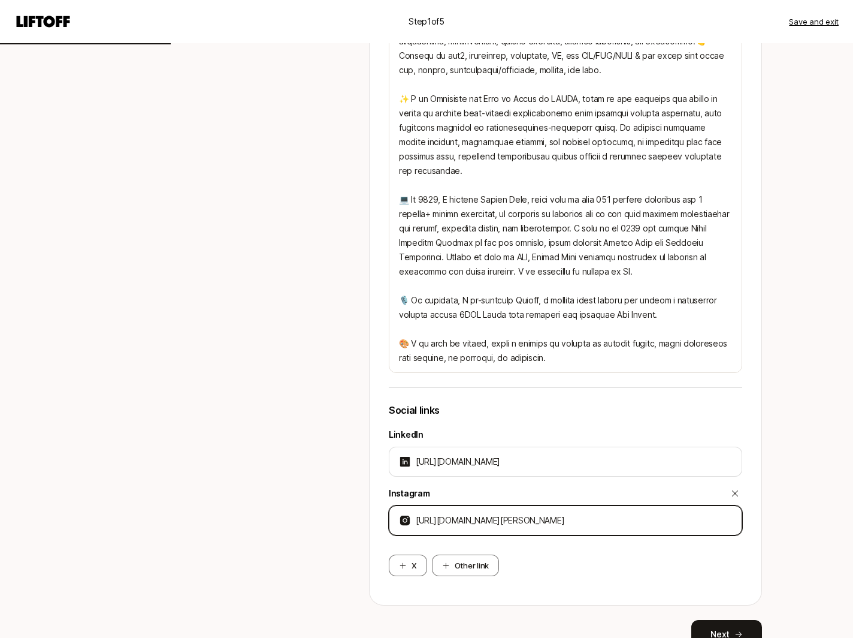
type textarea "x"
type input "[URL][DOMAIN_NAME][PERSON_NAME]"
type textarea "x"
type input "[URL][DOMAIN_NAME]"
type textarea "x"
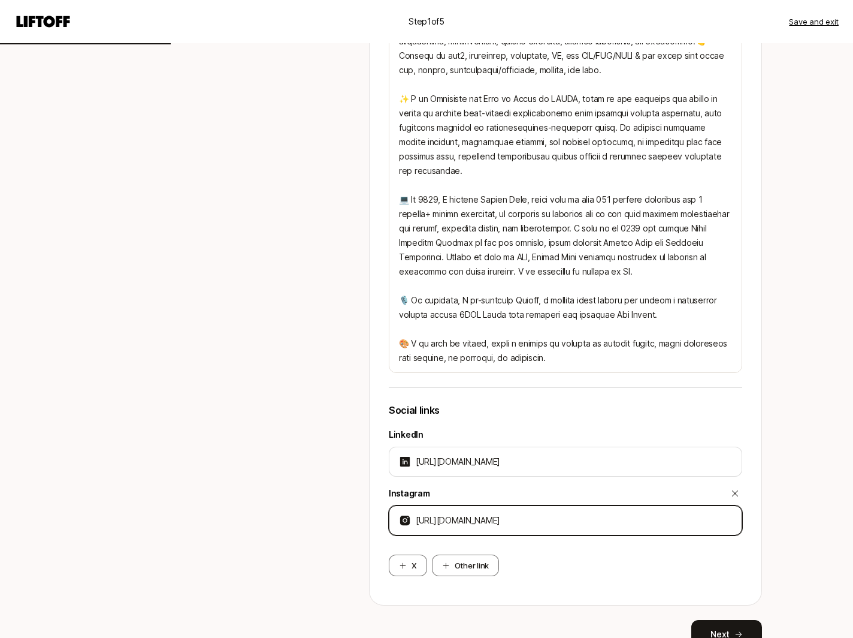
type input "[URL][DOMAIN_NAME]"
type textarea "x"
type input "[URL][DOMAIN_NAME]"
type textarea "x"
type input "[URL][DOMAIN_NAME]"
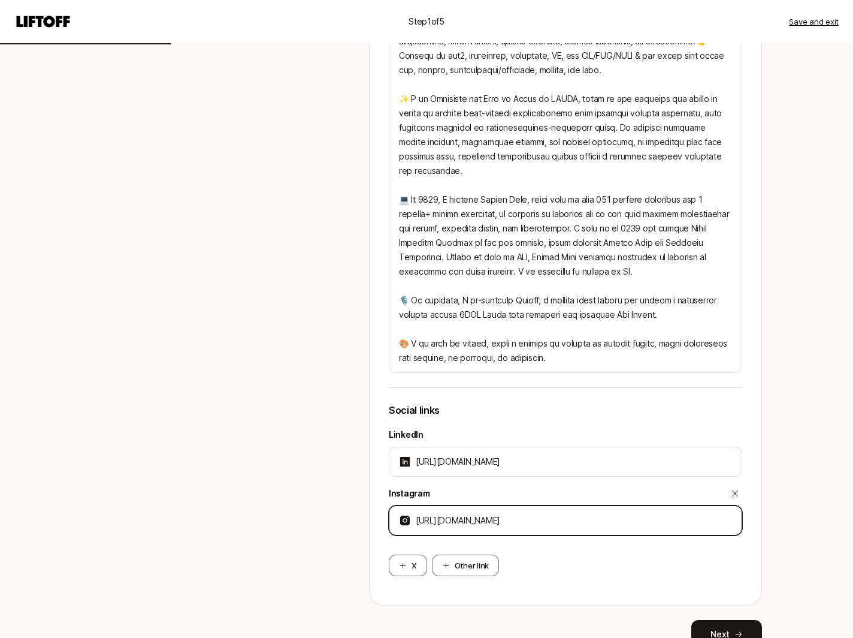
type textarea "x"
type input "[URL][DOMAIN_NAME]"
type textarea "x"
type input "[URL][DOMAIN_NAME]"
type textarea "x"
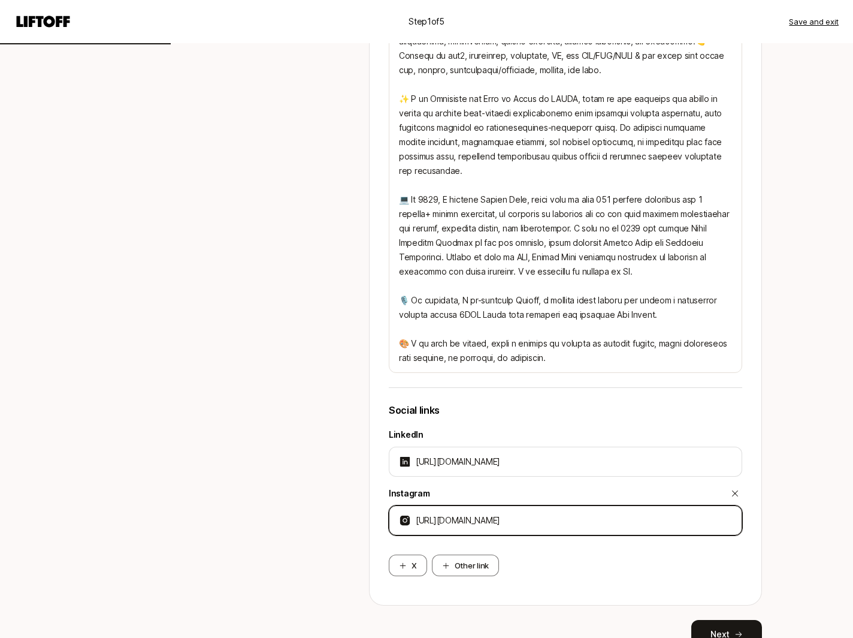
type input "[URL][DOMAIN_NAME]"
type textarea "x"
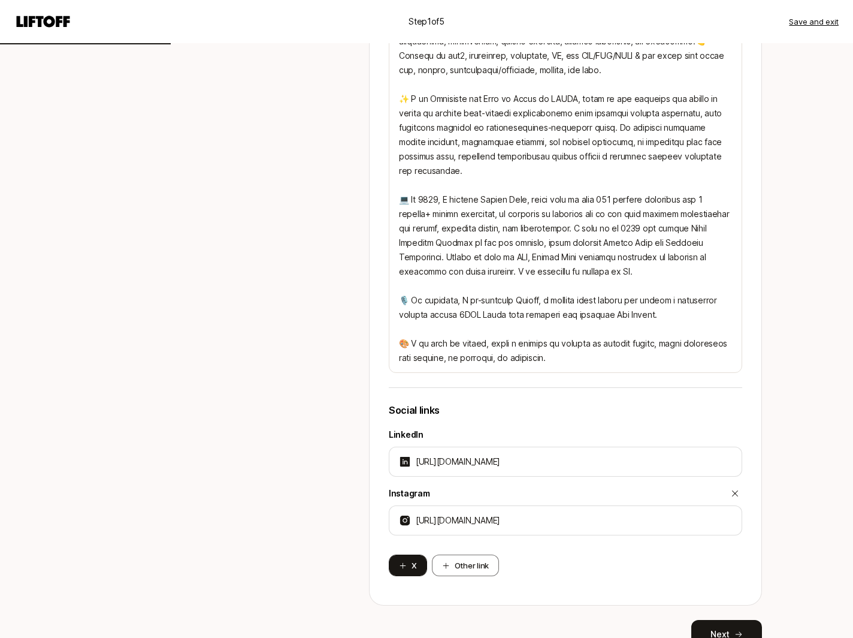
click at [400, 563] on icon at bounding box center [403, 566] width 8 height 8
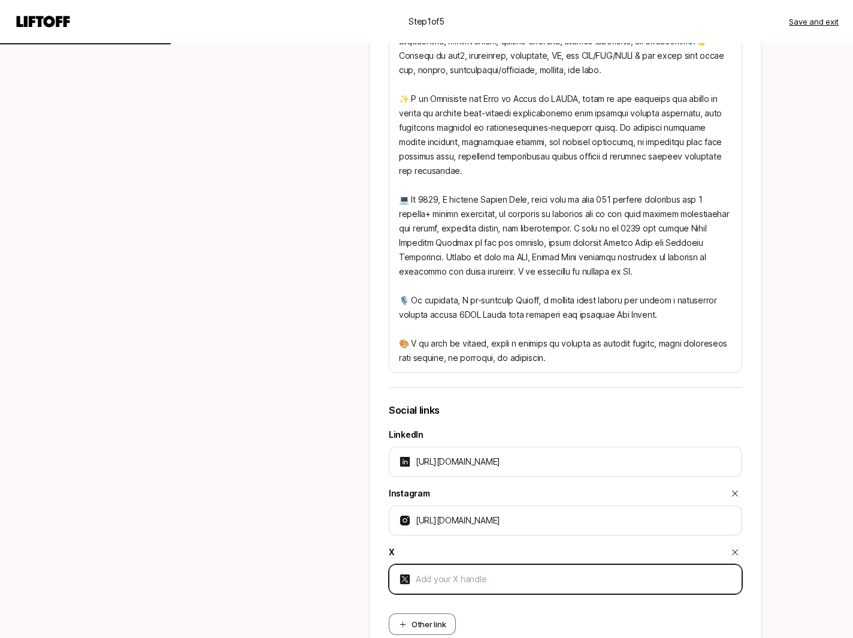
click at [467, 583] on input at bounding box center [574, 579] width 316 height 14
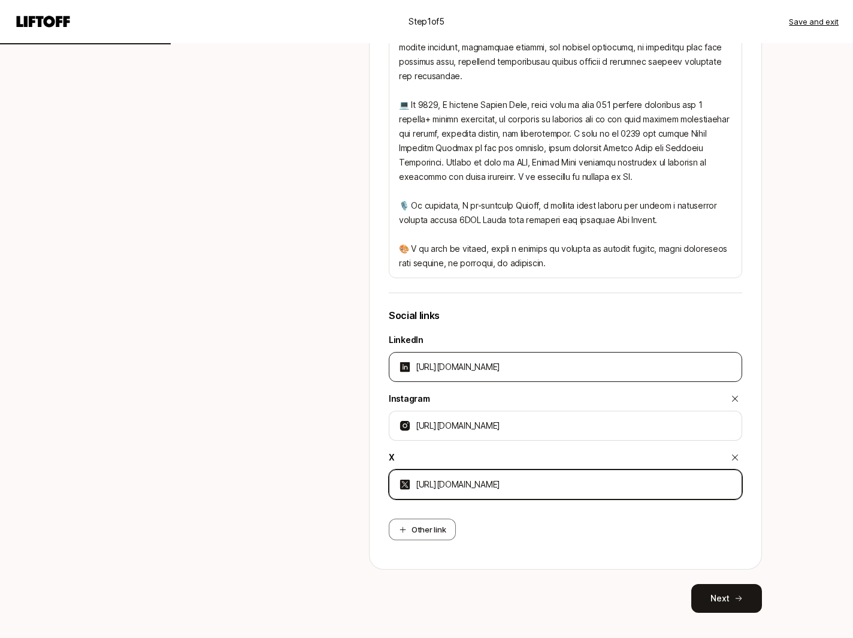
scroll to position [576, 0]
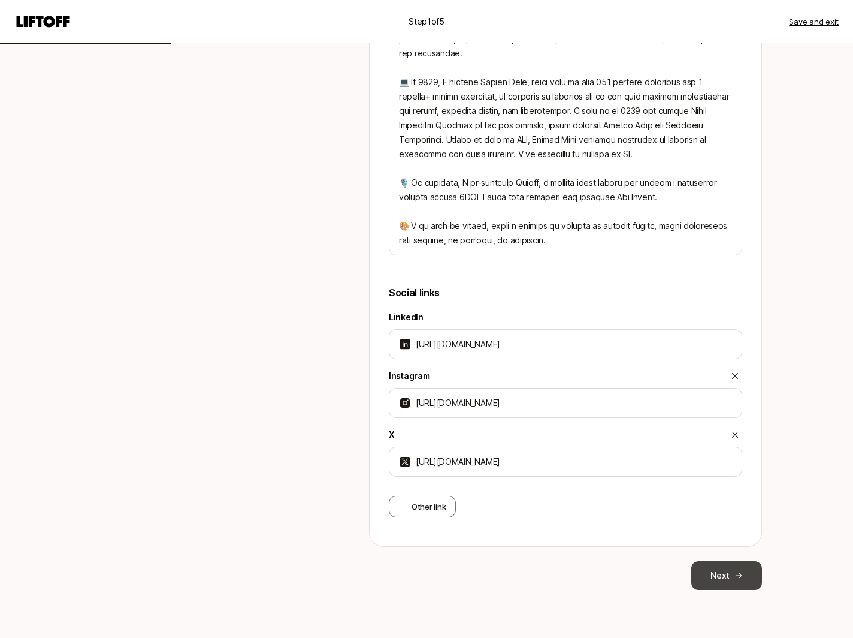
click at [714, 575] on button "Next" at bounding box center [727, 575] width 71 height 29
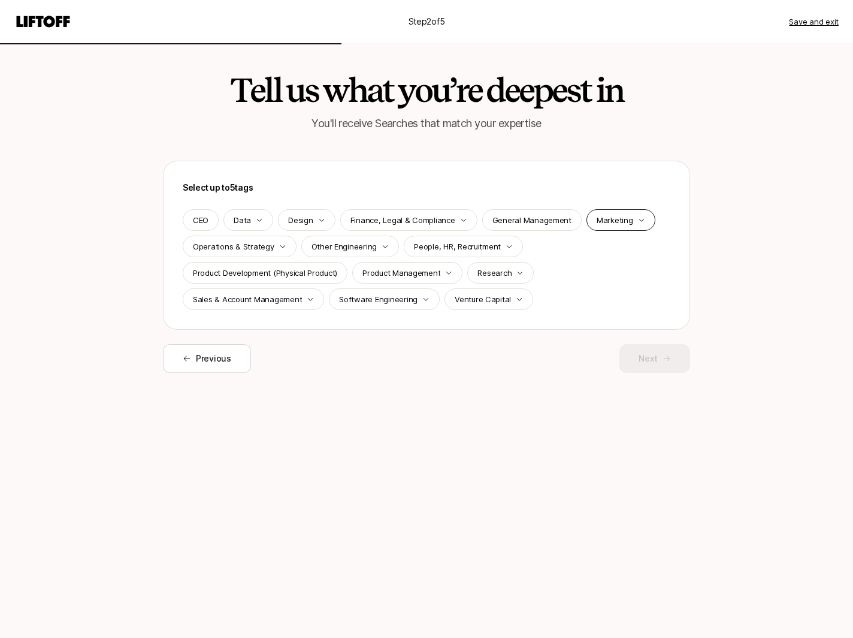
click at [615, 220] on p "Marketing" at bounding box center [615, 220] width 37 height 12
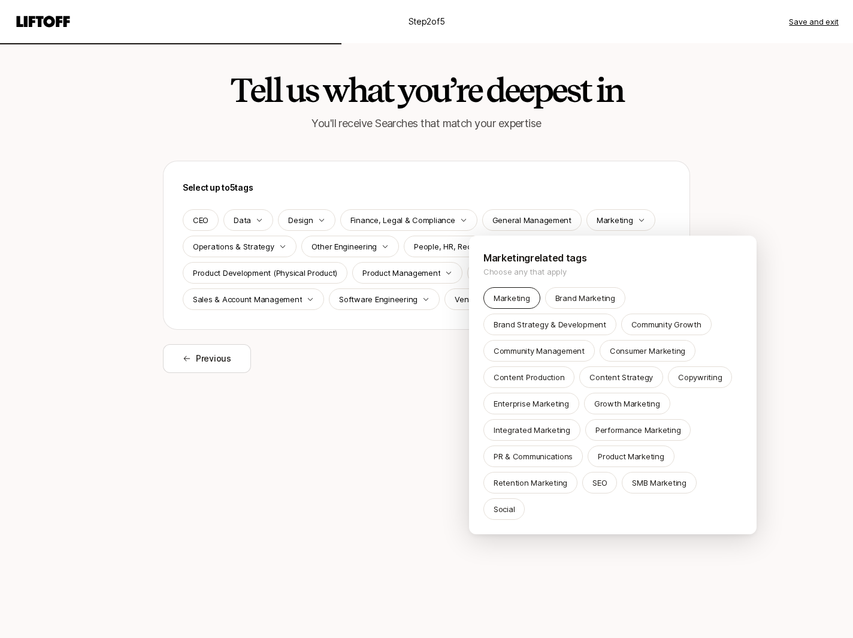
click at [515, 295] on p "Marketing" at bounding box center [512, 298] width 37 height 12
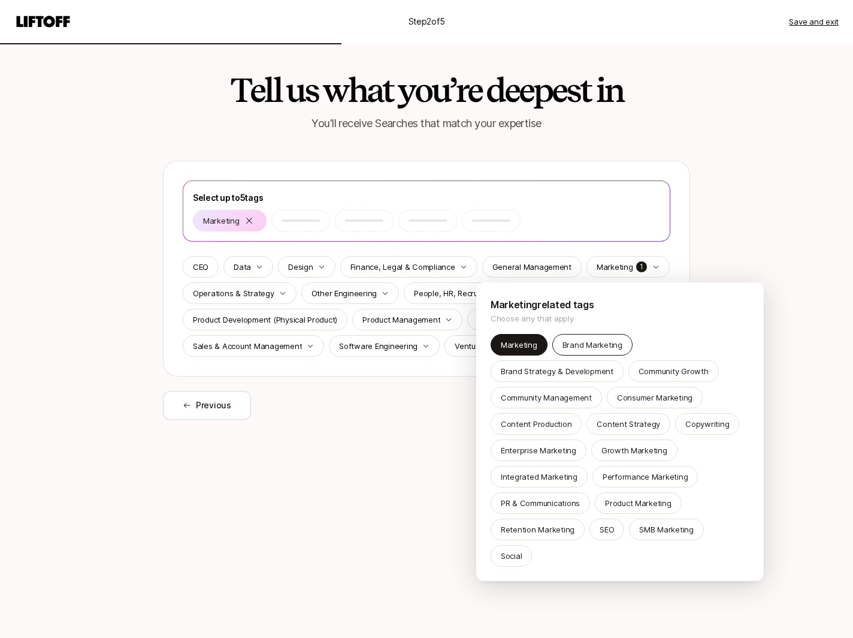
click at [606, 347] on p "Brand Marketing" at bounding box center [593, 345] width 60 height 12
click at [605, 424] on p "Content Strategy" at bounding box center [629, 424] width 64 height 12
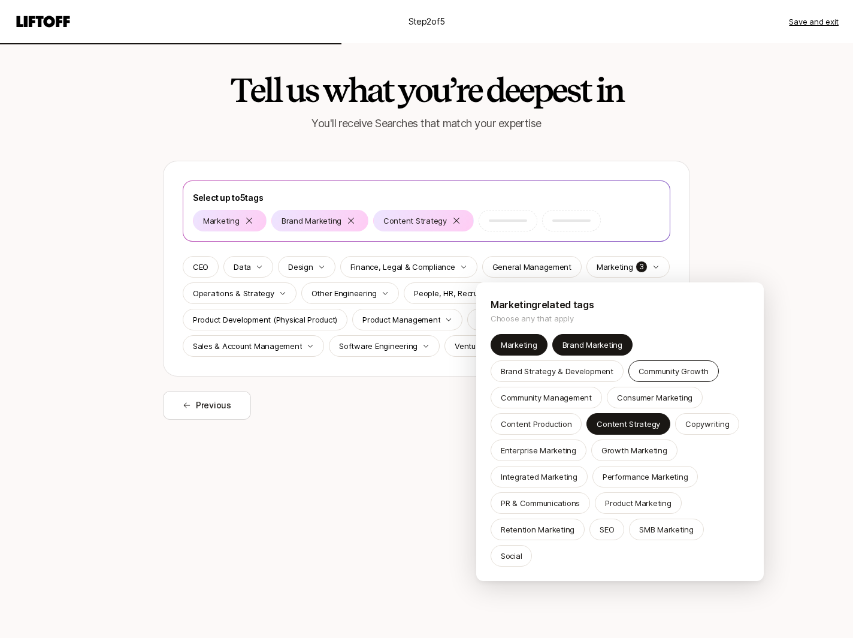
click at [701, 367] on p "Community Growth" at bounding box center [674, 371] width 70 height 12
click at [552, 509] on div "PR & Communications" at bounding box center [540, 503] width 99 height 22
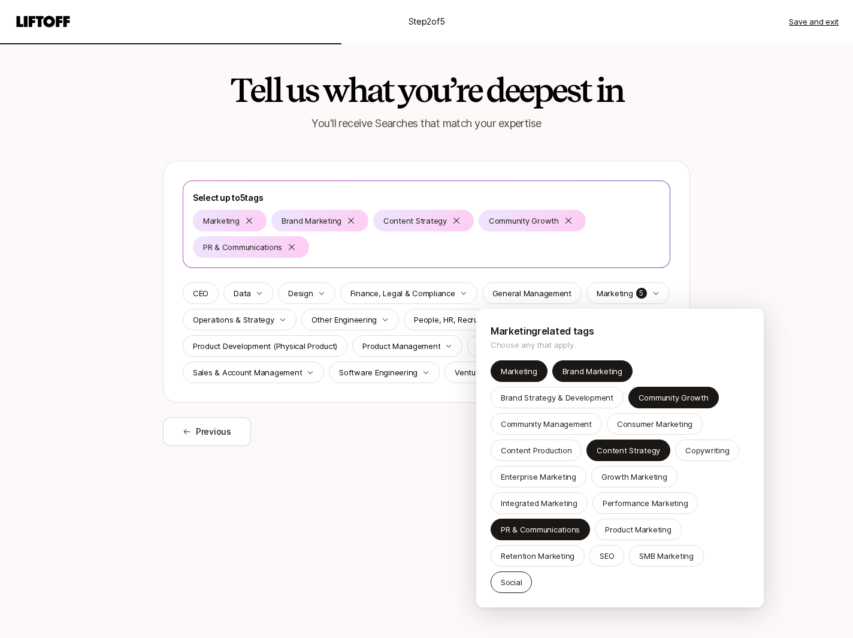
click at [522, 576] on p "Social" at bounding box center [511, 582] width 21 height 12
click at [807, 544] on html "Step 2 of 5 Save and exit Tell us what you’re deepest in You'll receive Searche…" at bounding box center [426, 319] width 853 height 638
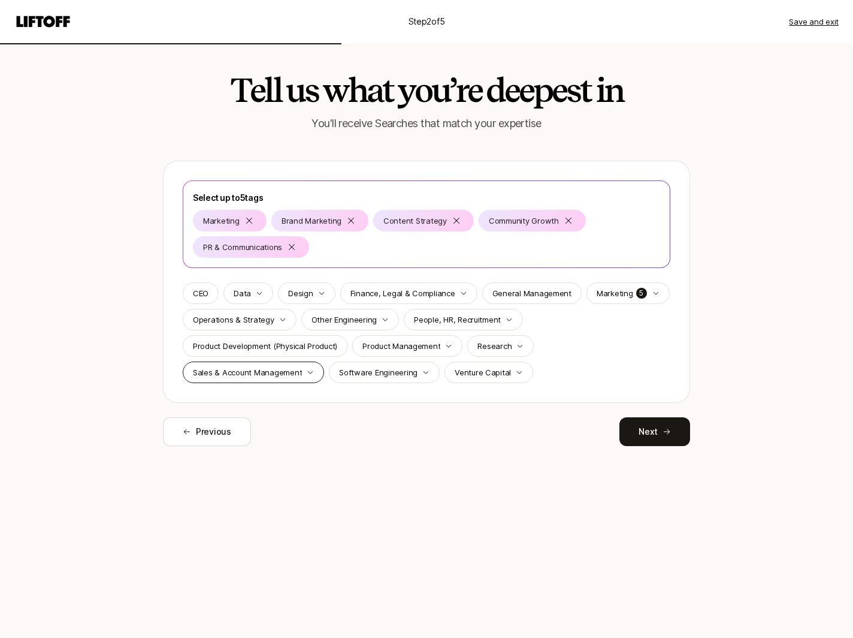
click at [237, 374] on p "Sales & Account Management" at bounding box center [247, 372] width 109 height 12
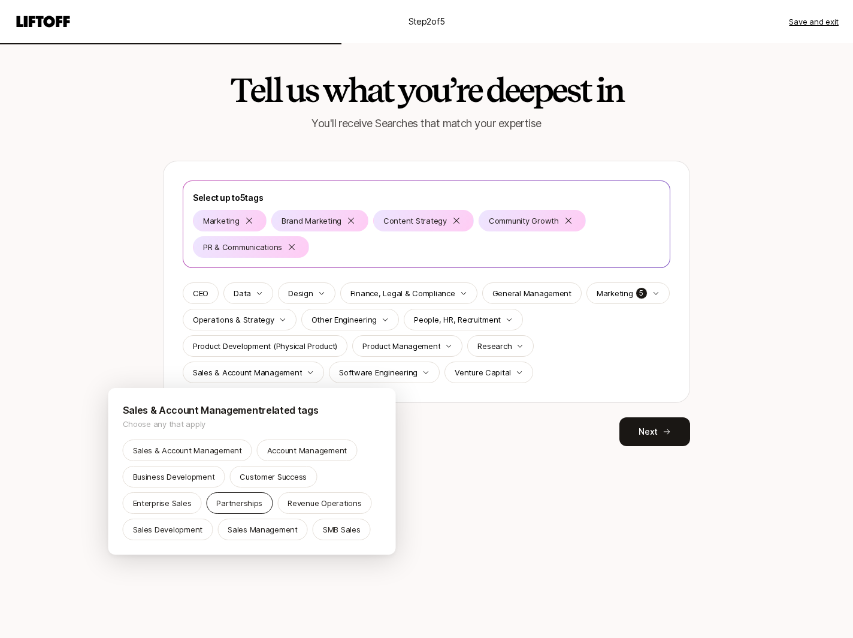
click at [237, 502] on p "Partnerships" at bounding box center [239, 503] width 46 height 12
click at [466, 424] on html "Step 2 of 5 Save and exit Tell us what you’re deepest in You'll receive Searche…" at bounding box center [426, 319] width 853 height 638
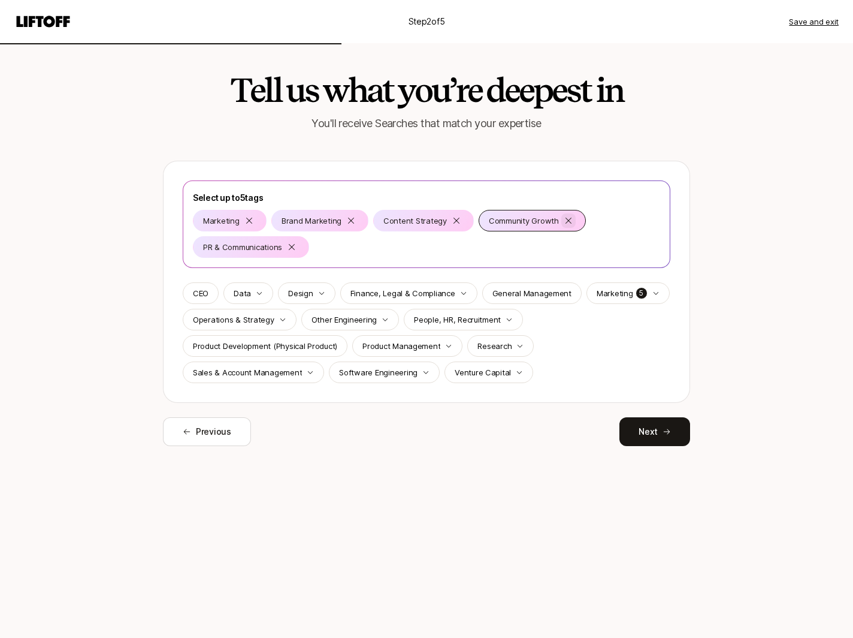
click at [563, 223] on icon at bounding box center [568, 221] width 10 height 10
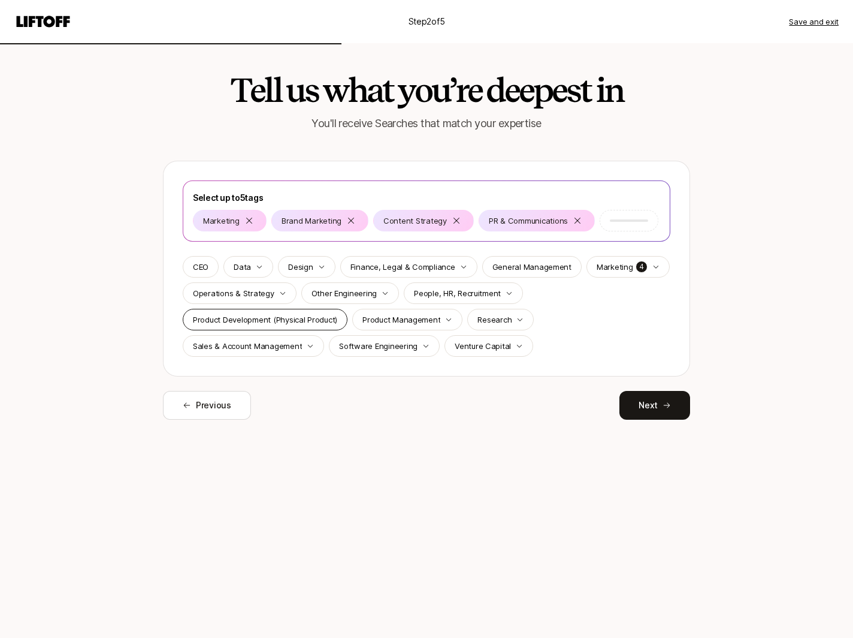
click at [269, 324] on p "Product Development (Physical Product)" at bounding box center [265, 319] width 144 height 12
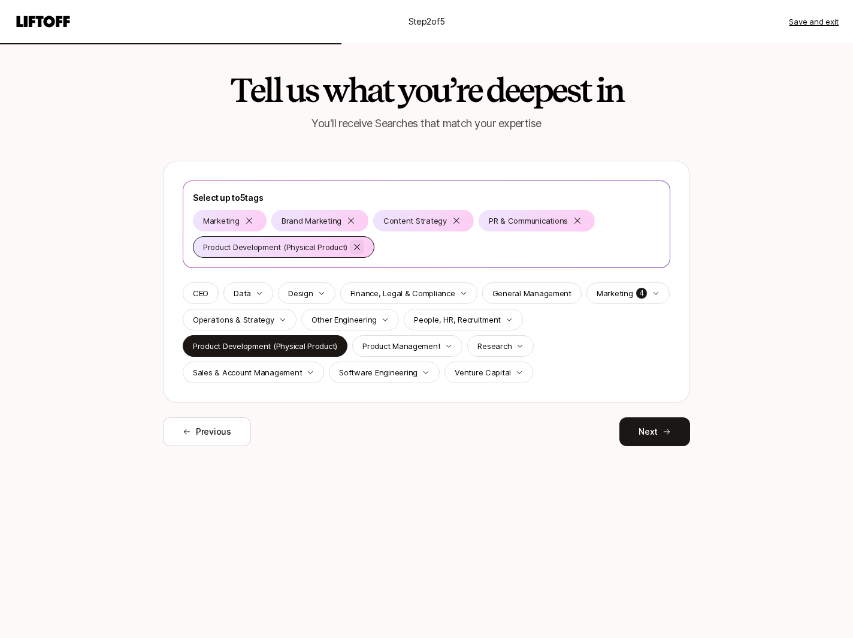
click at [355, 245] on icon at bounding box center [357, 247] width 10 height 10
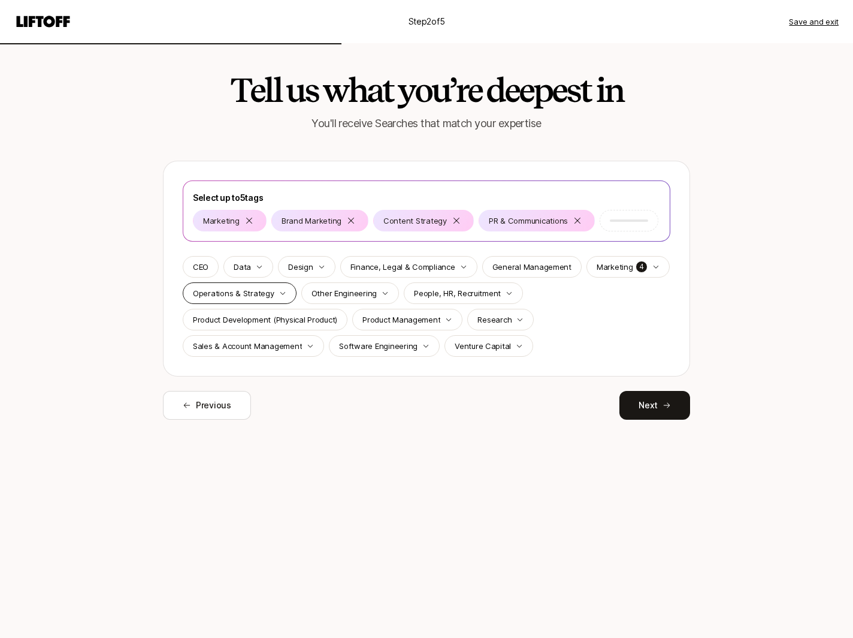
click at [269, 295] on p "Operations & Strategy" at bounding box center [234, 293] width 82 height 12
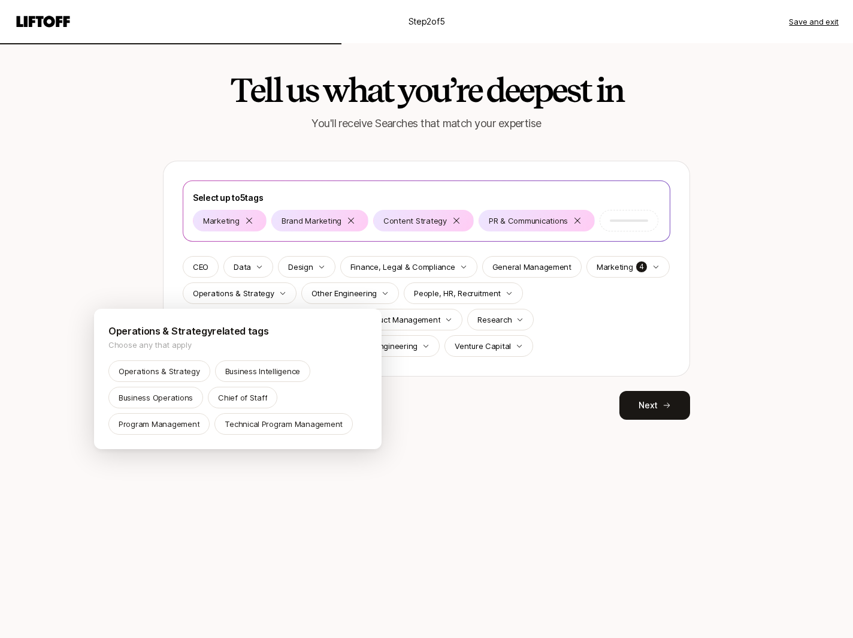
click at [433, 437] on html "Step 2 of 5 Save and exit Tell us what you’re deepest in You'll receive Searche…" at bounding box center [426, 319] width 853 height 638
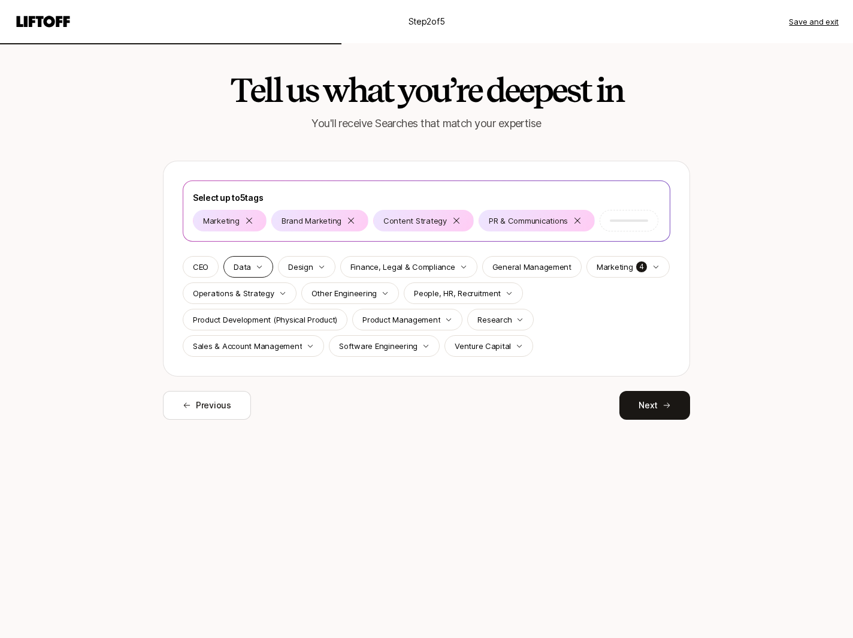
click at [249, 264] on p "Data" at bounding box center [242, 267] width 17 height 12
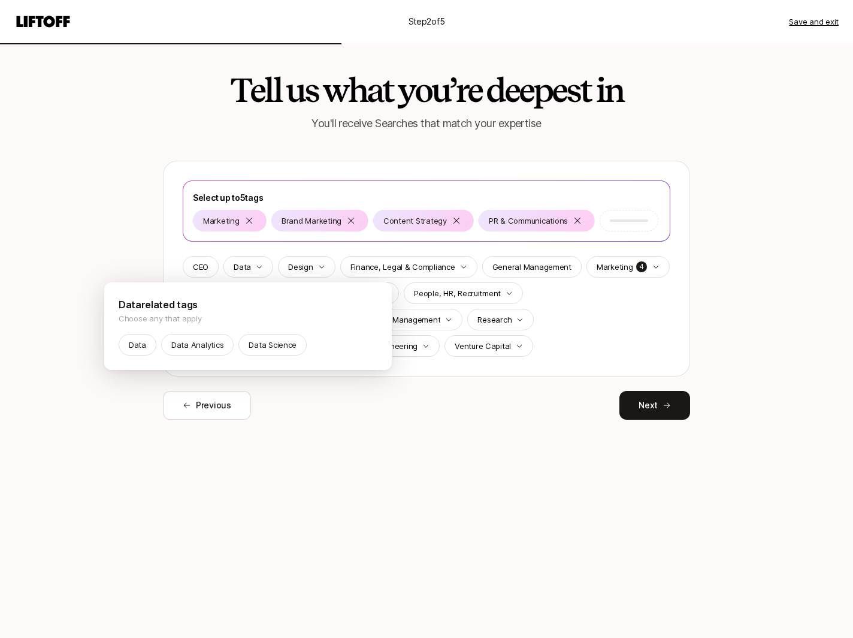
click at [316, 264] on html "Step 2 of 5 Save and exit Tell us what you’re deepest in You'll receive Searche…" at bounding box center [426, 319] width 853 height 638
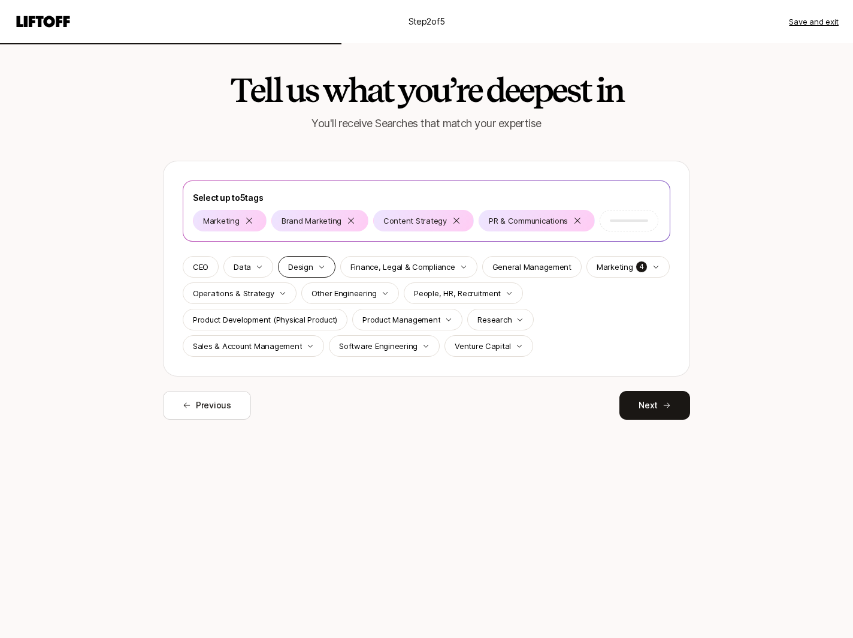
click at [304, 265] on p "Design" at bounding box center [300, 267] width 25 height 12
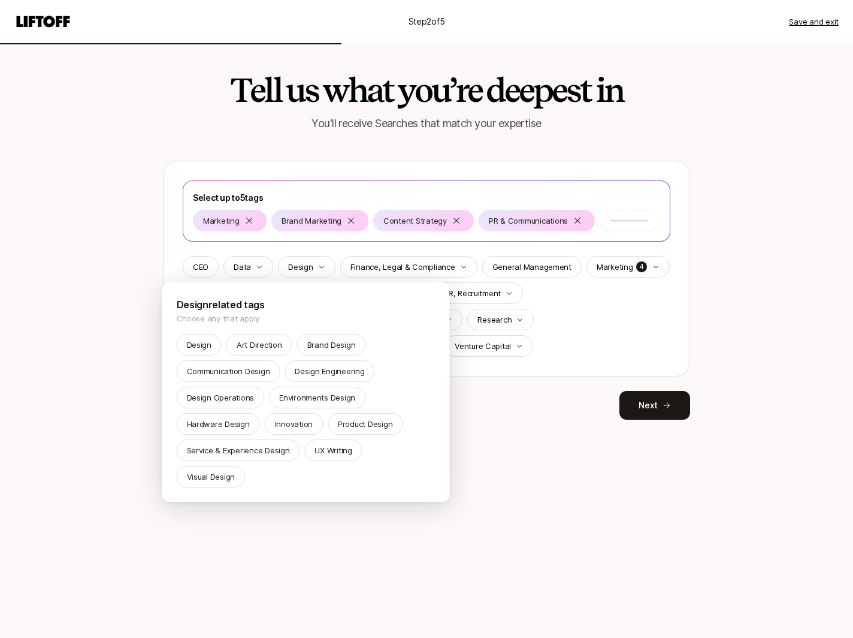
click at [548, 466] on html "Step 2 of 5 Save and exit Tell us what you’re deepest in You'll receive Searche…" at bounding box center [426, 319] width 853 height 638
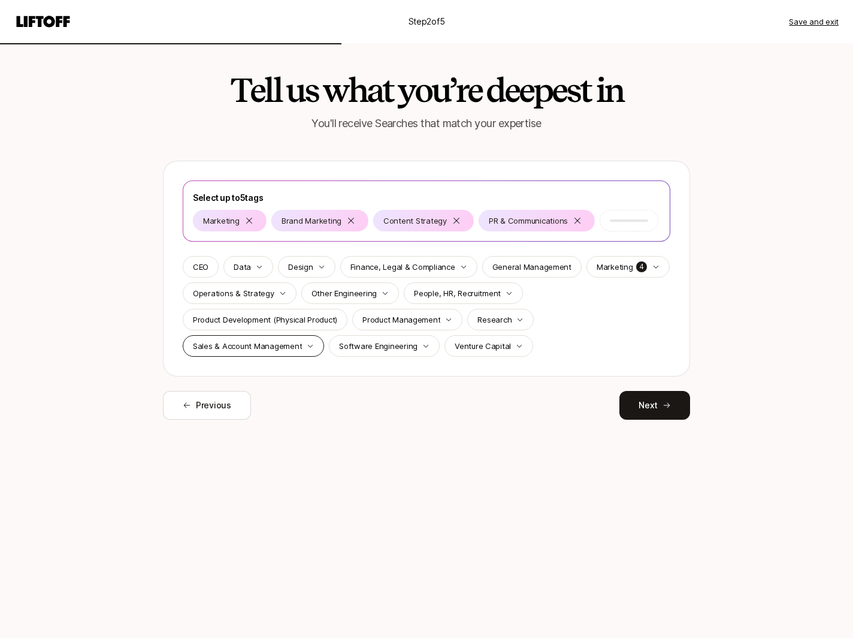
click at [227, 349] on p "Sales & Account Management" at bounding box center [247, 346] width 109 height 12
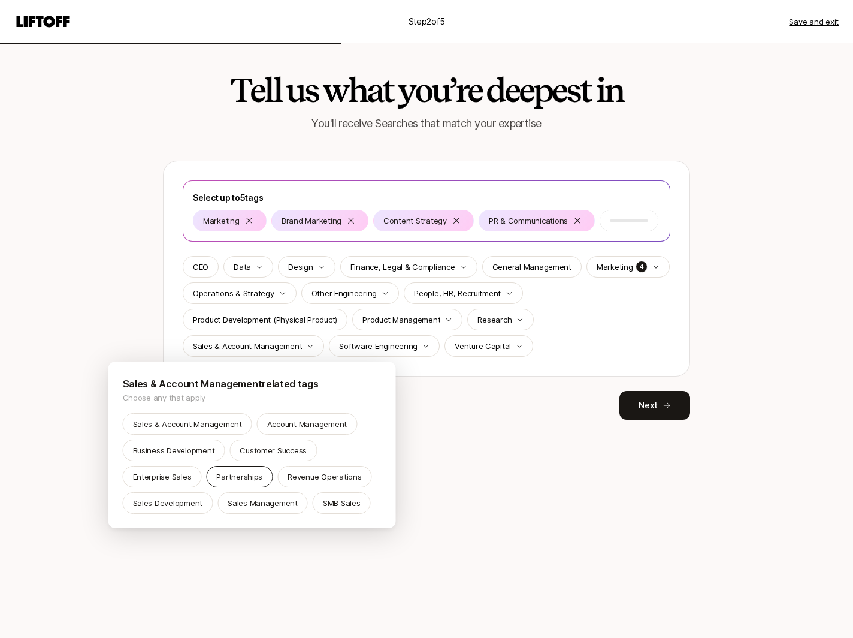
click at [213, 475] on div "Partnerships" at bounding box center [239, 477] width 67 height 22
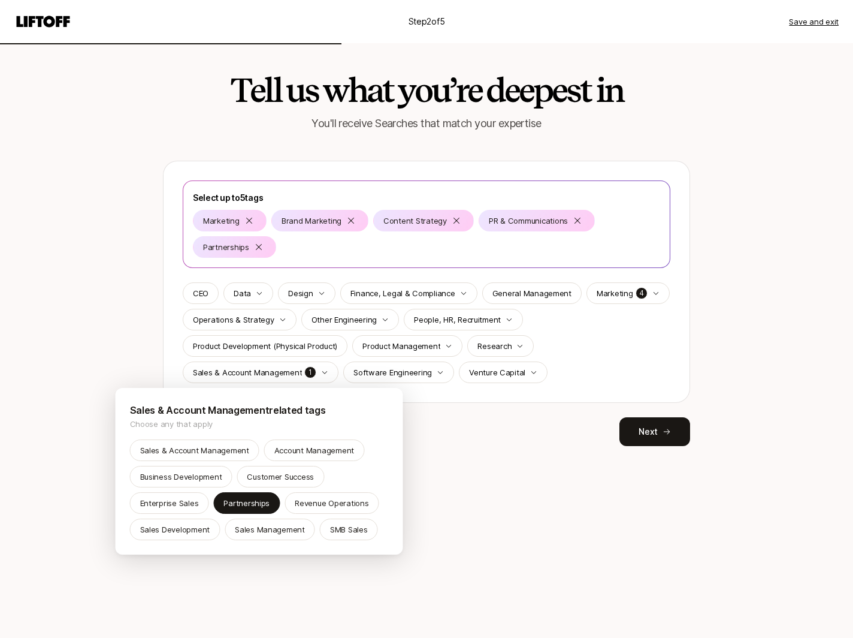
click at [623, 437] on html "Step 2 of 5 Save and exit Tell us what you’re deepest in You'll receive Searche…" at bounding box center [426, 319] width 853 height 638
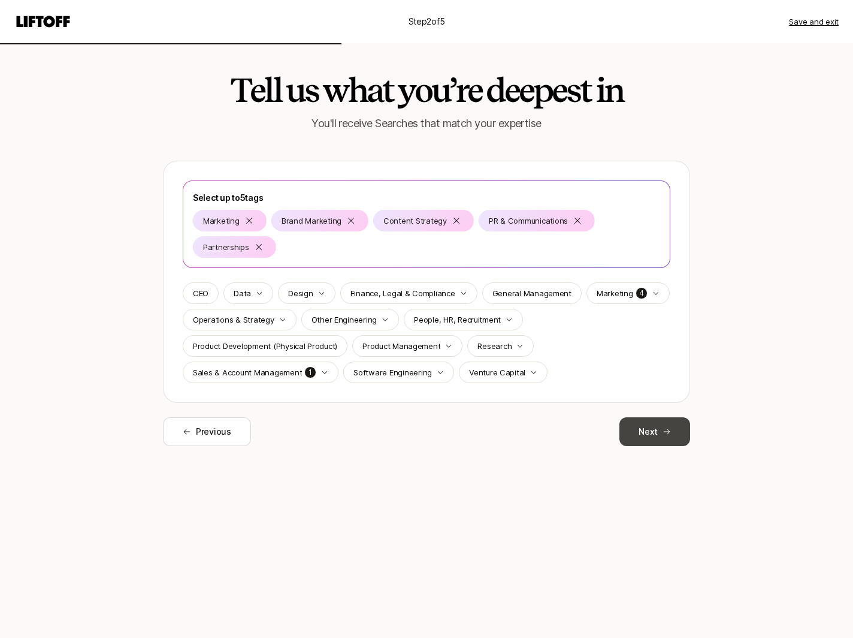
click at [644, 435] on button "Next" at bounding box center [655, 431] width 71 height 29
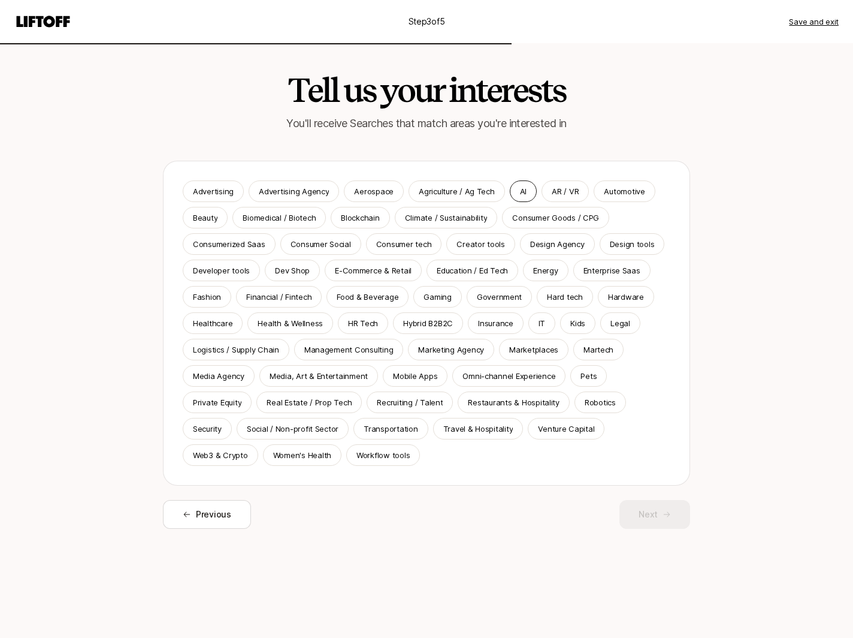
click at [523, 191] on div "AI" at bounding box center [523, 191] width 27 height 22
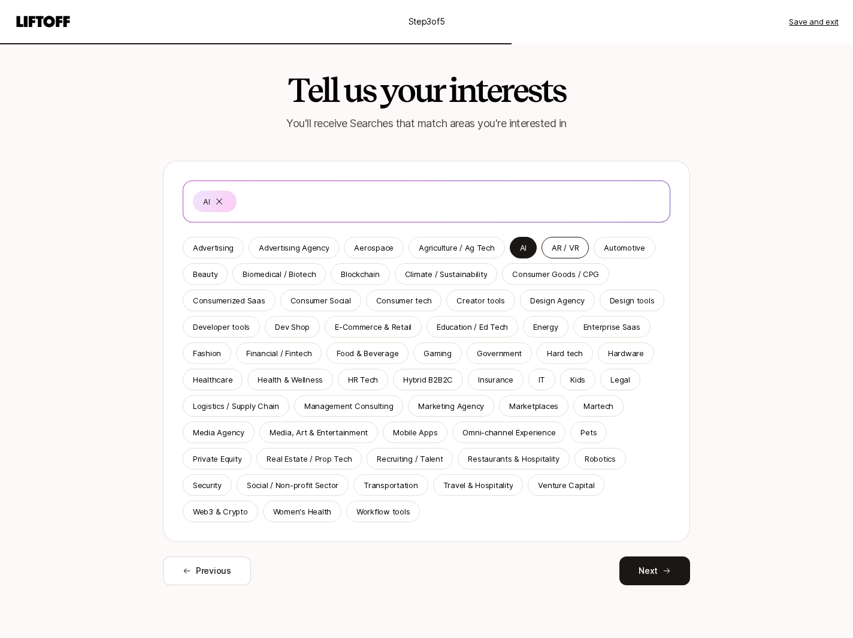
click at [568, 248] on p "AR / VR" at bounding box center [565, 248] width 27 height 12
click at [194, 250] on p "Advertising" at bounding box center [213, 248] width 41 height 12
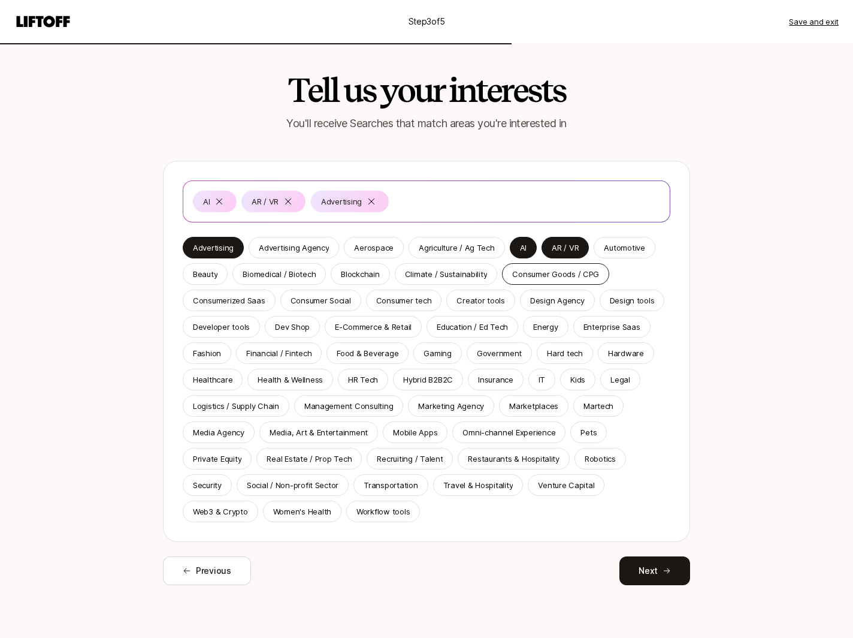
click at [567, 275] on p "Consumer Goods / CPG" at bounding box center [555, 274] width 87 height 12
click at [364, 266] on div "Blockchain" at bounding box center [360, 274] width 59 height 22
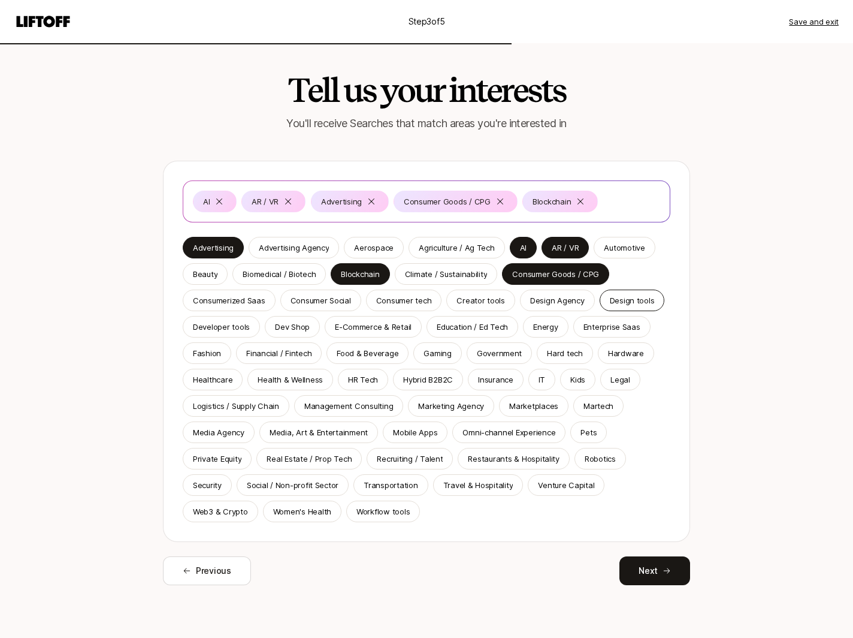
click at [647, 305] on div "Design tools" at bounding box center [632, 300] width 65 height 22
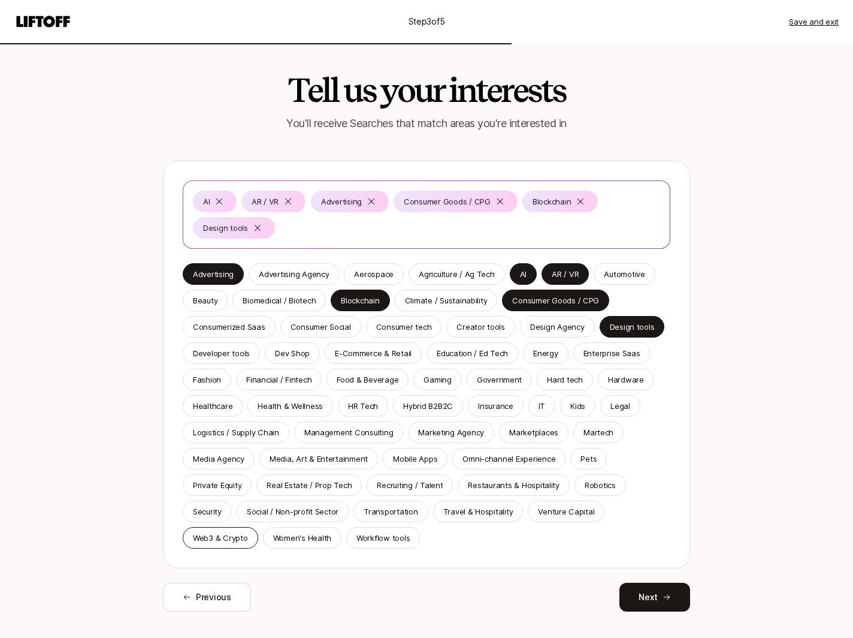
click at [203, 539] on p "Web3 & Crypto" at bounding box center [220, 538] width 55 height 12
click at [221, 463] on p "Media Agency" at bounding box center [219, 458] width 52 height 12
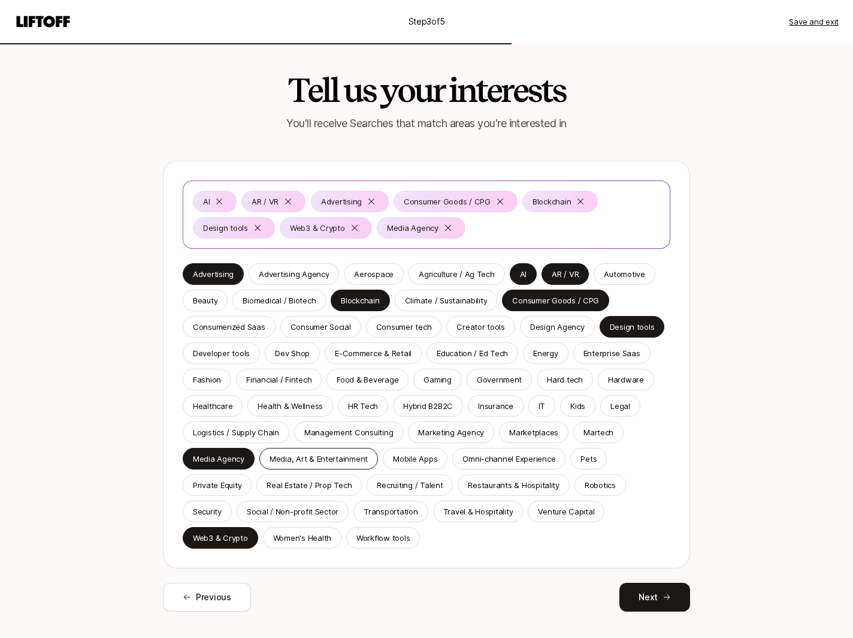
click at [294, 462] on p "Media, Art & Entertainment" at bounding box center [319, 458] width 98 height 12
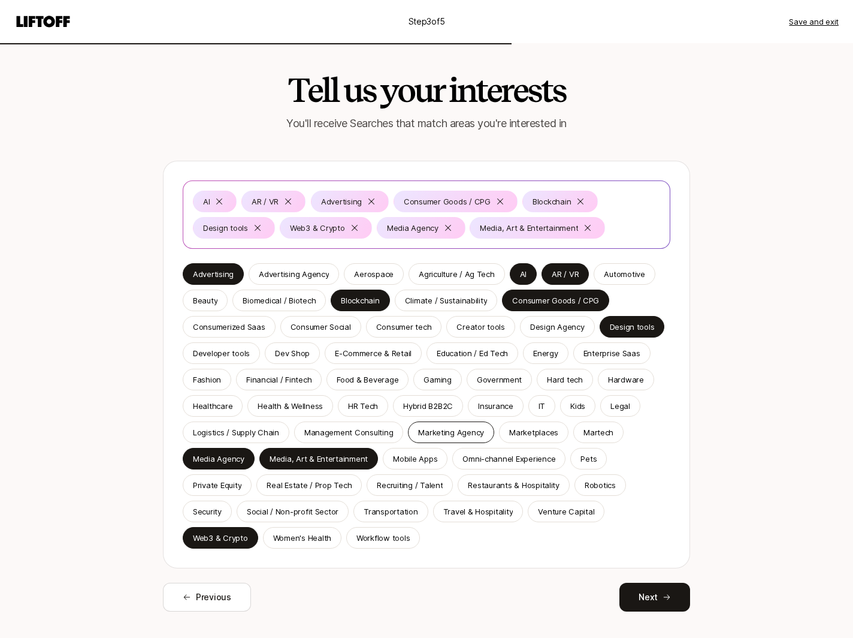
click at [439, 430] on p "Marketing Agency" at bounding box center [451, 432] width 66 height 12
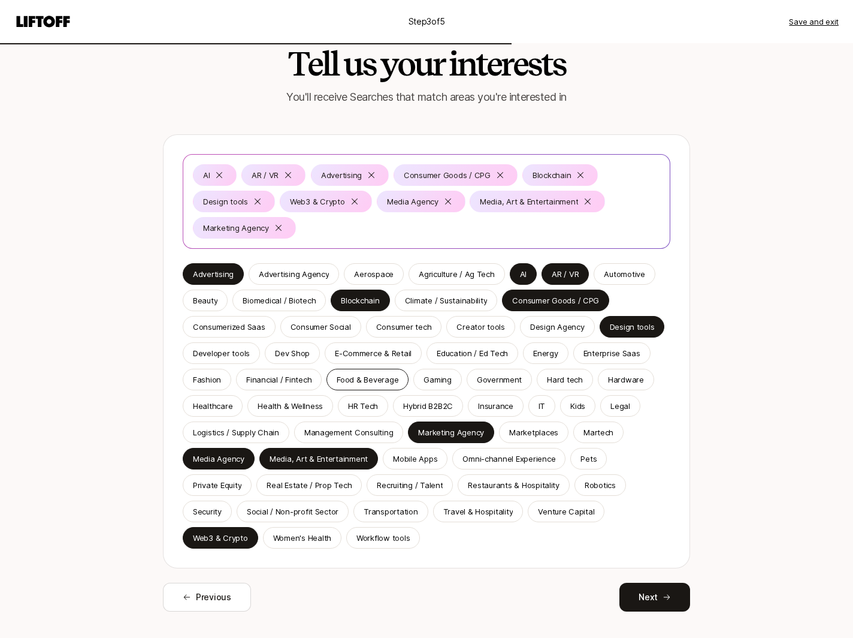
scroll to position [48, 0]
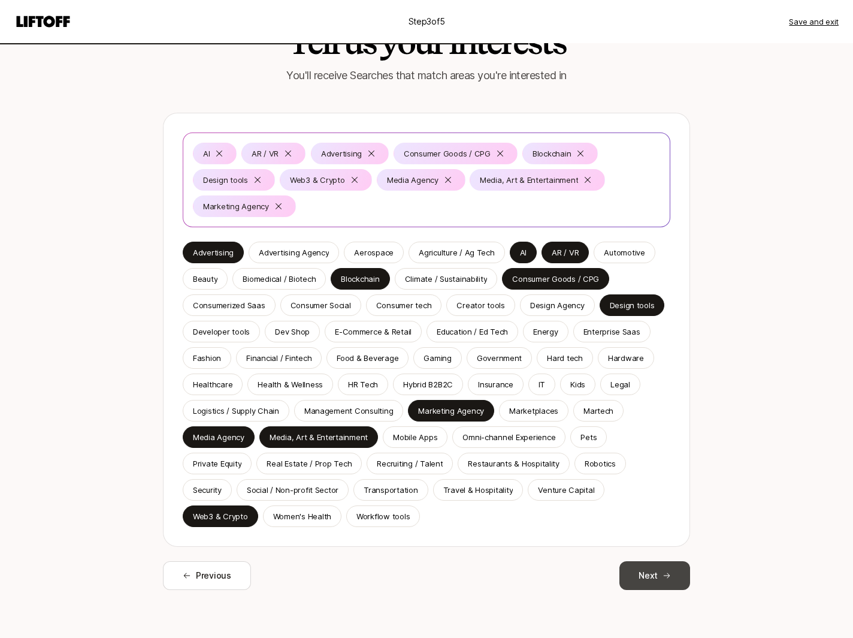
click at [662, 577] on button "Next" at bounding box center [655, 575] width 71 height 29
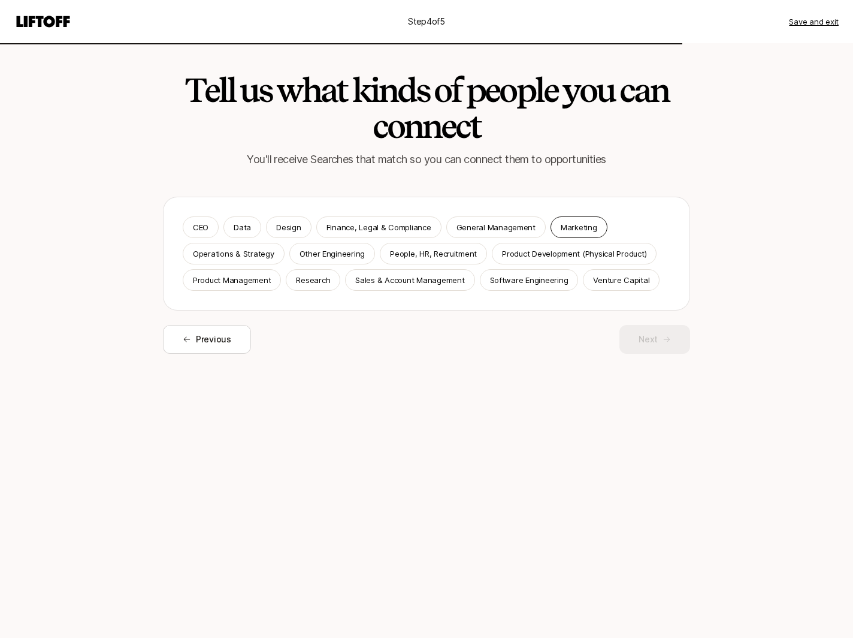
click at [561, 228] on p "Marketing" at bounding box center [579, 227] width 37 height 12
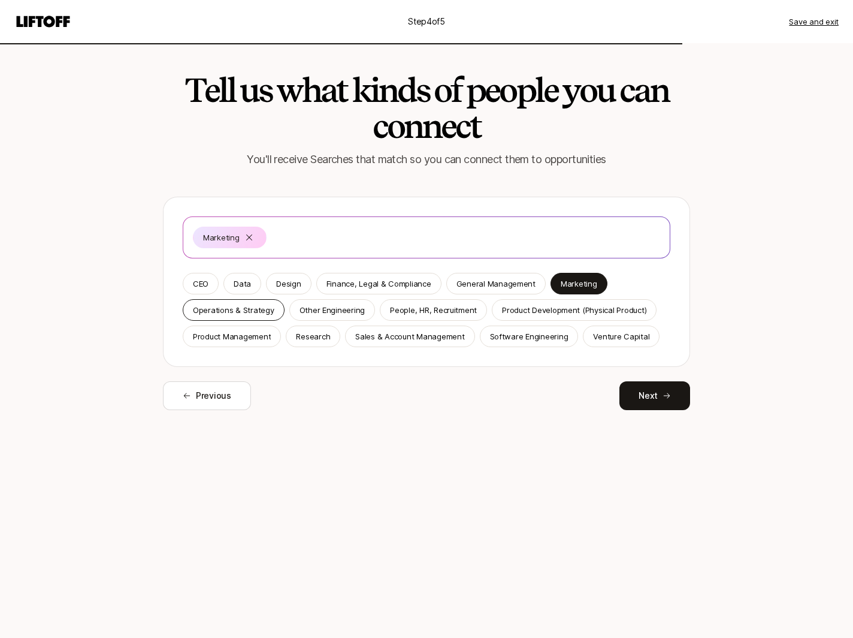
click at [221, 315] on p "Operations & Strategy" at bounding box center [234, 310] width 82 height 12
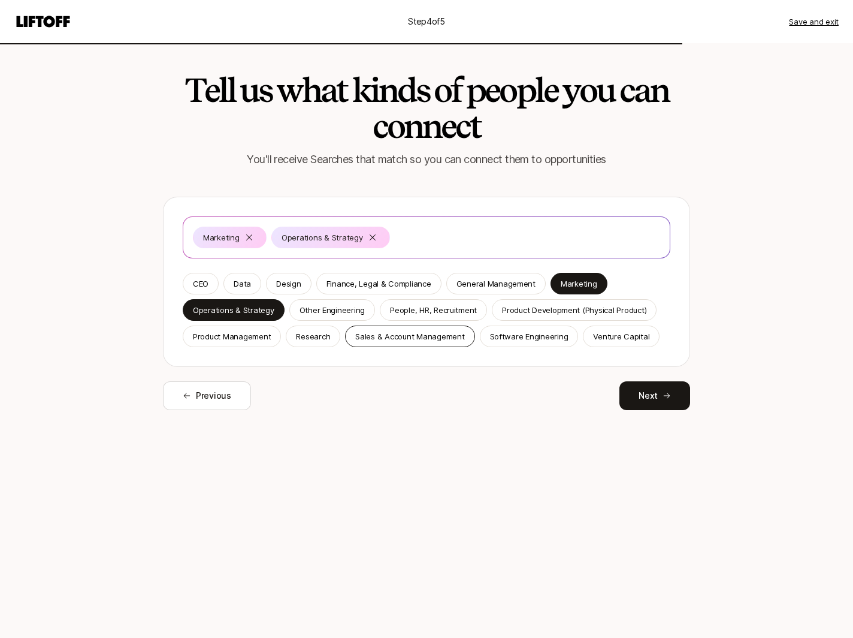
click at [411, 337] on p "Sales & Account Management" at bounding box center [409, 336] width 109 height 12
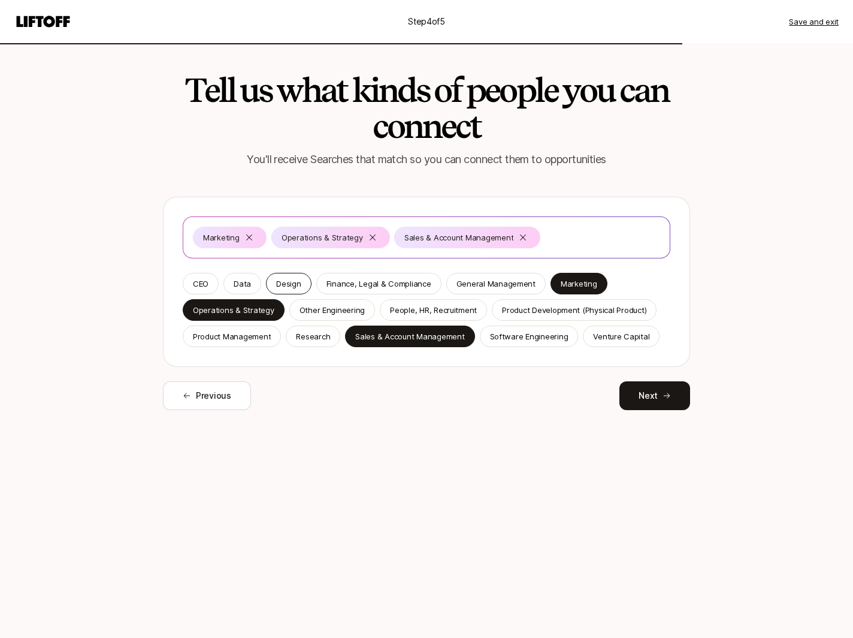
click at [291, 284] on p "Design" at bounding box center [288, 283] width 25 height 12
click at [645, 402] on button "Next" at bounding box center [655, 395] width 71 height 29
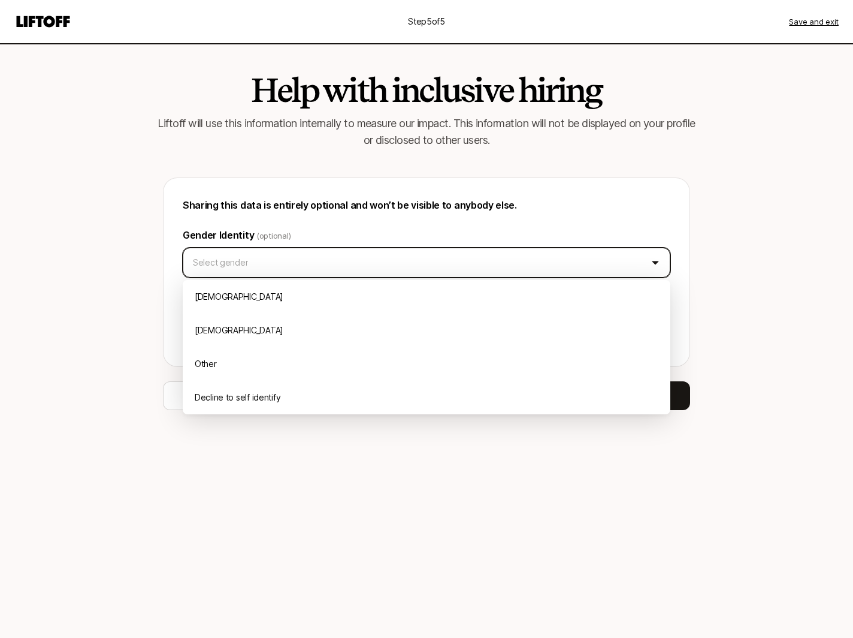
click at [370, 264] on html "Step 5 of 5 Save and exit Help with inclusive hiring Liftoff will use this info…" at bounding box center [426, 319] width 853 height 638
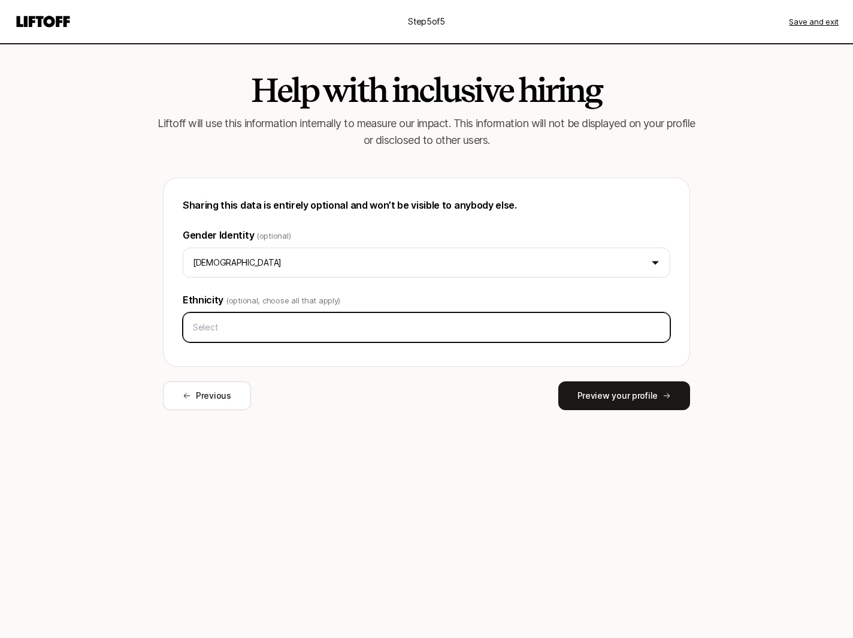
click at [450, 329] on input "text" at bounding box center [426, 327] width 477 height 22
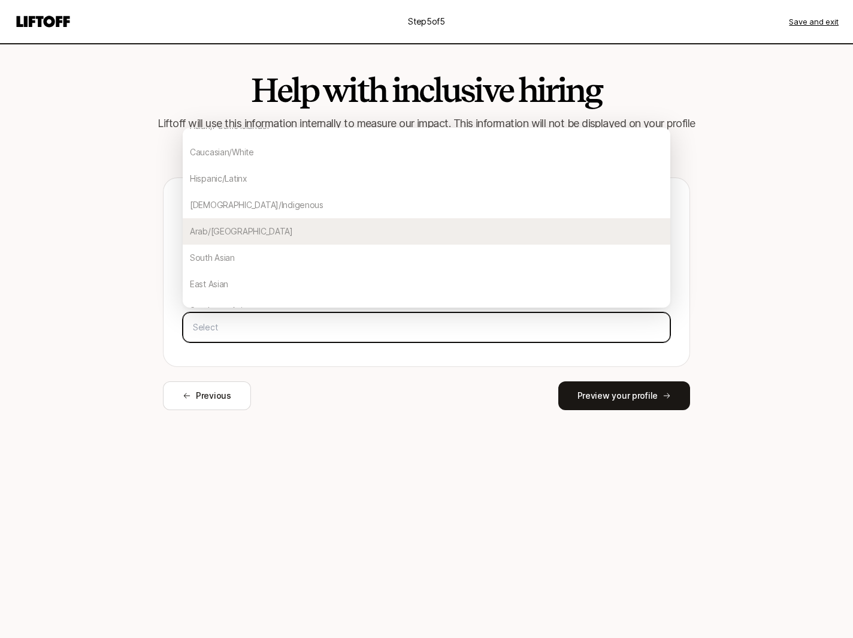
scroll to position [36, 0]
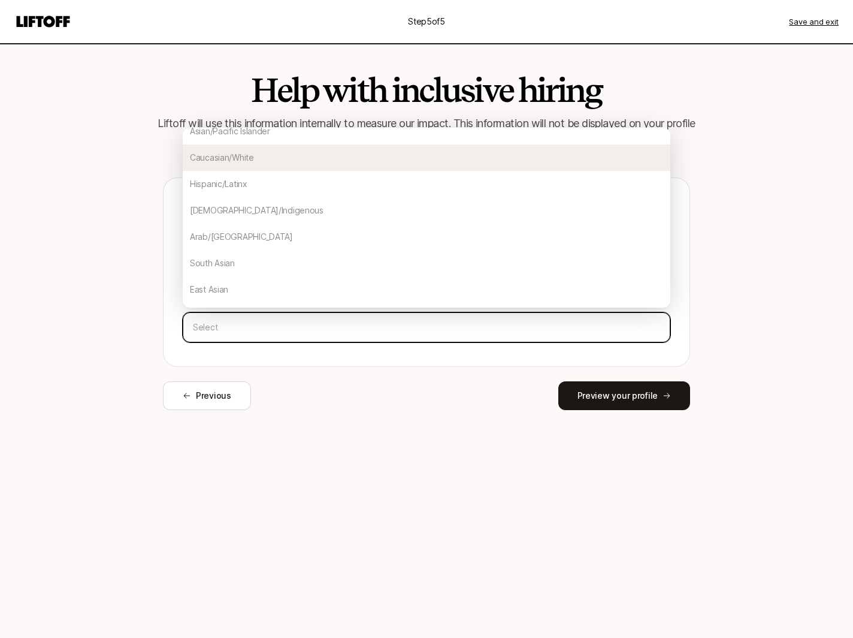
click at [372, 164] on div "Caucasian/White" at bounding box center [427, 157] width 488 height 26
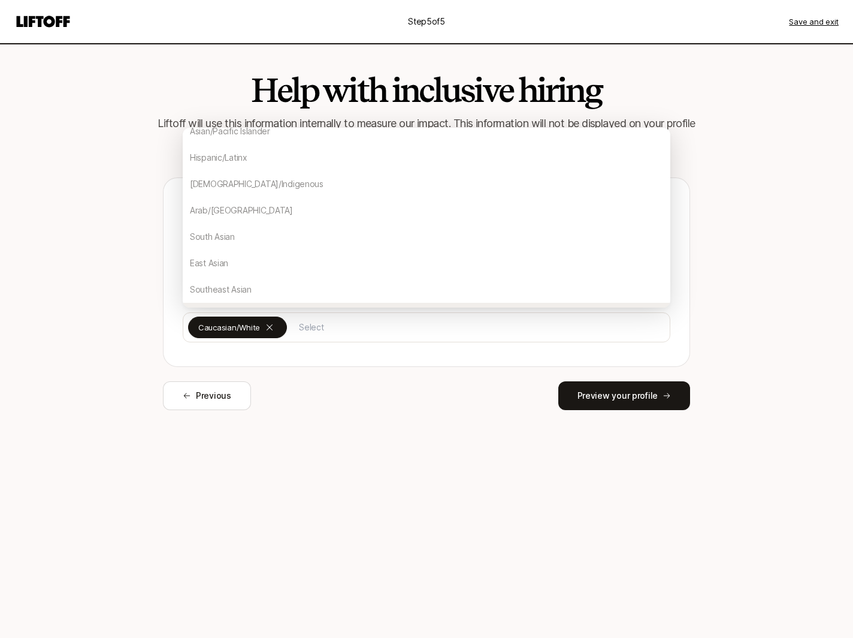
click at [586, 481] on div "Help with inclusive hiring Liftoff will use this information internally to meas…" at bounding box center [427, 340] width 690 height 594
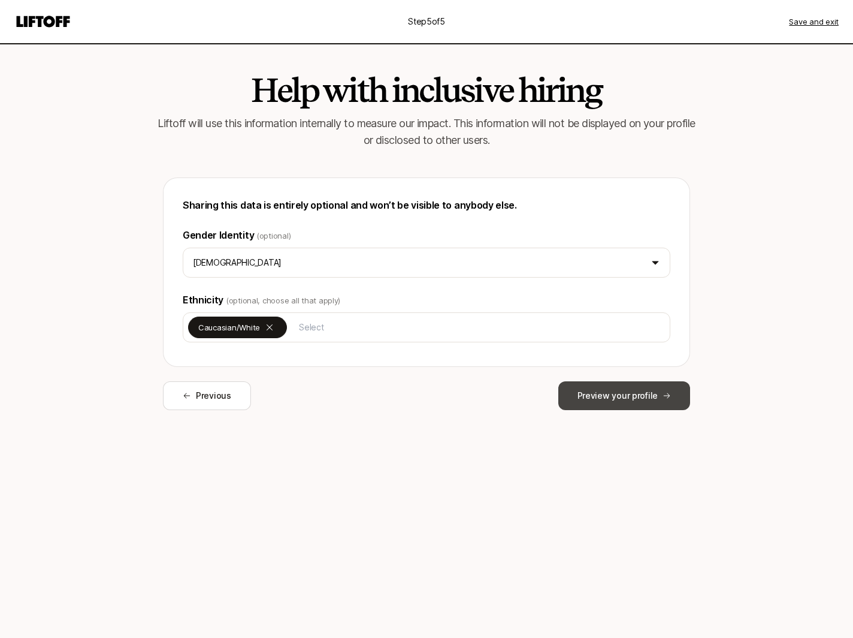
click at [641, 399] on button "Preview your profile" at bounding box center [625, 395] width 132 height 29
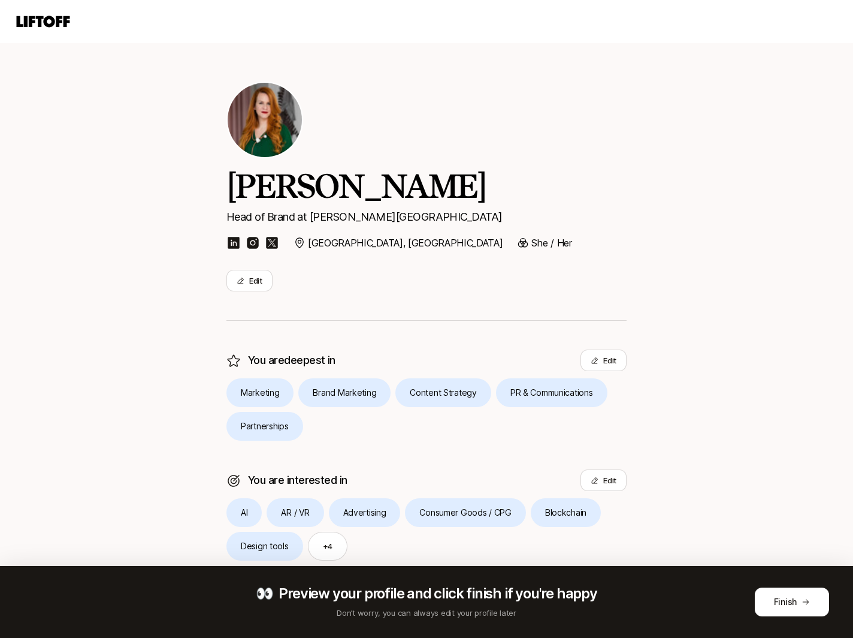
scroll to position [105, 0]
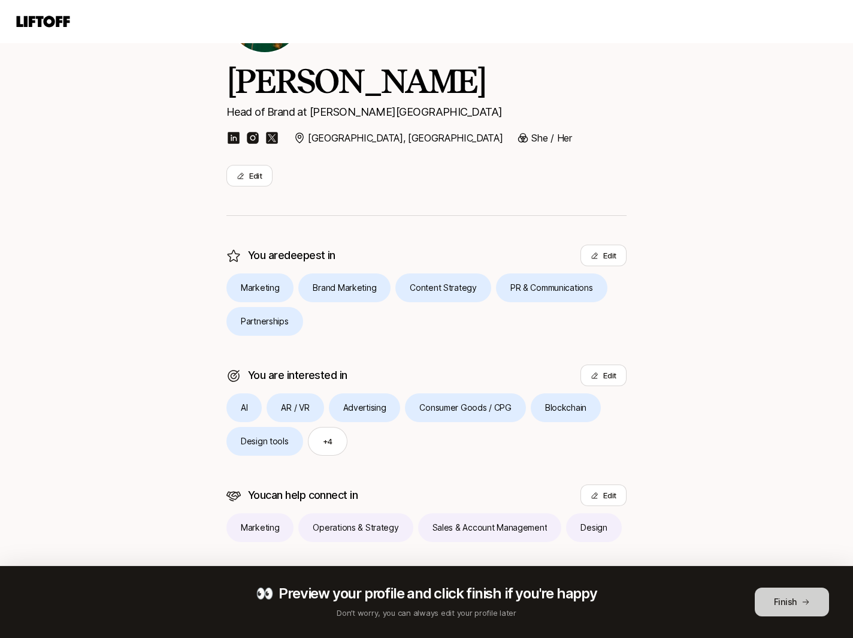
click at [802, 599] on icon at bounding box center [806, 601] width 8 height 8
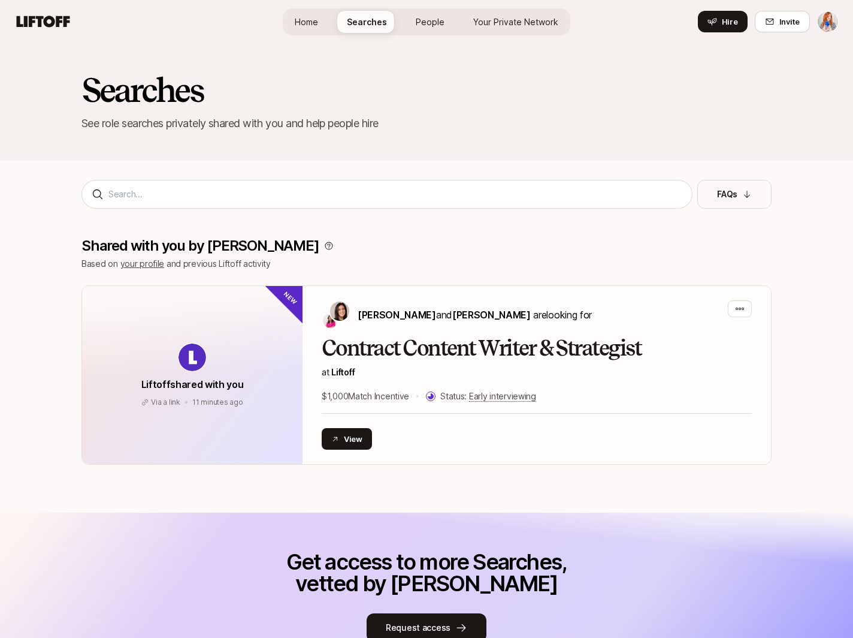
click at [302, 25] on span "Home" at bounding box center [306, 22] width 23 height 13
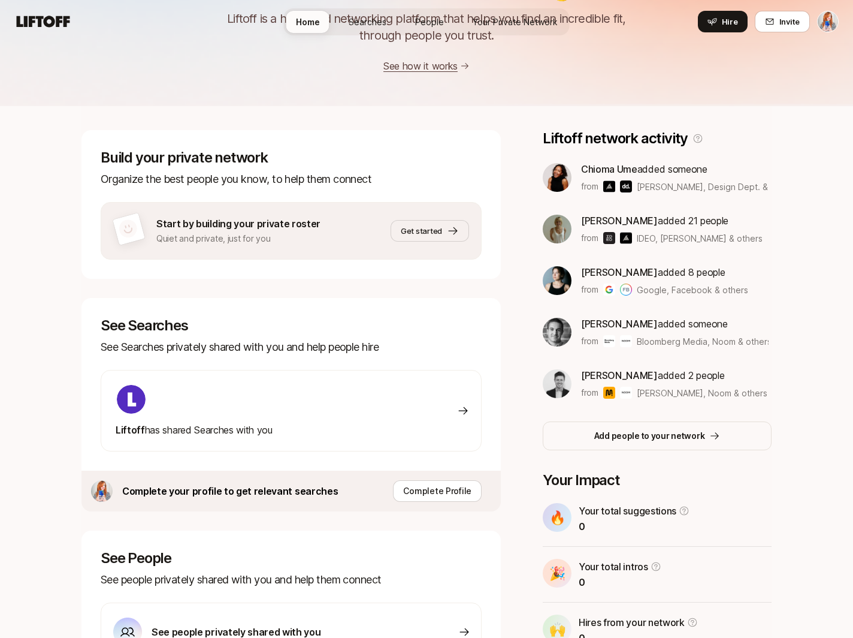
scroll to position [198, 0]
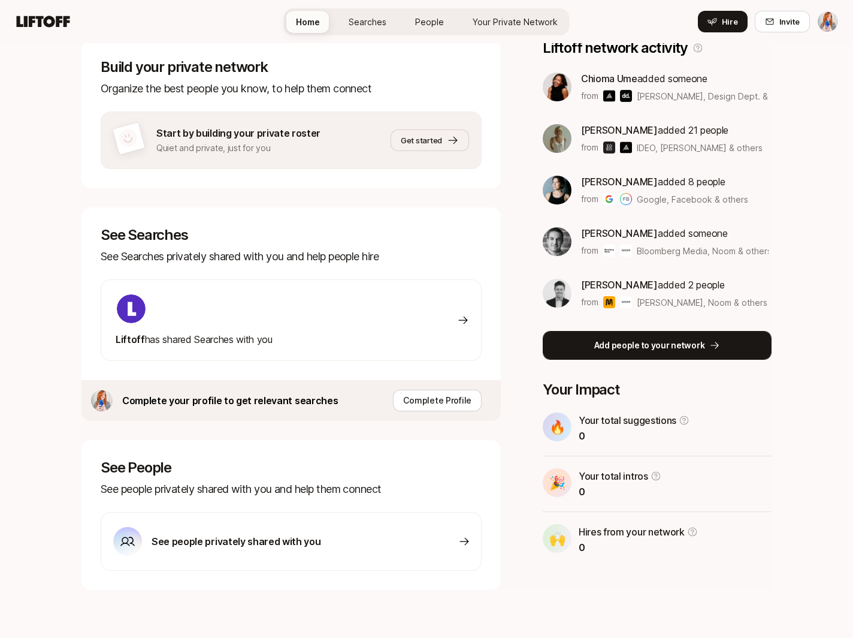
click at [682, 342] on p "Add people to your network" at bounding box center [649, 345] width 111 height 14
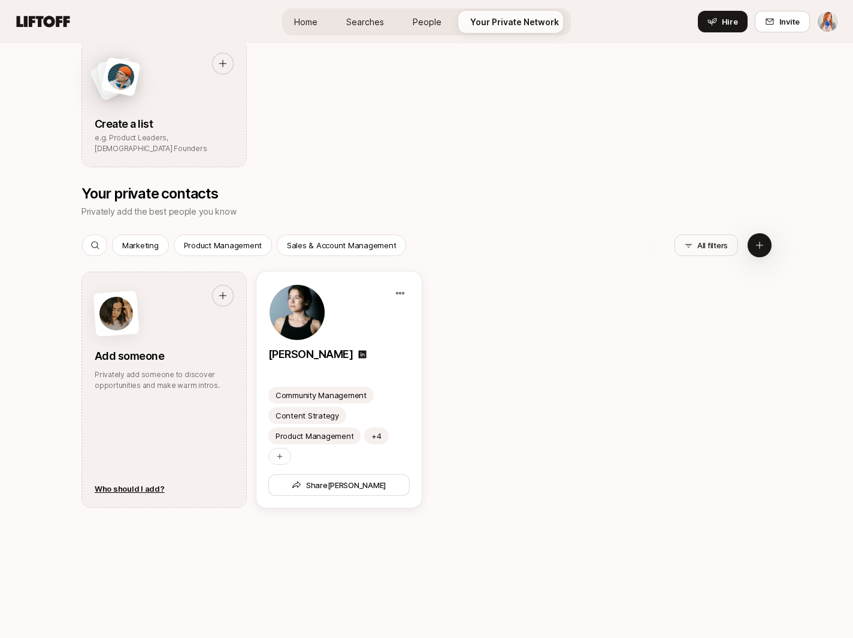
scroll to position [1139, 0]
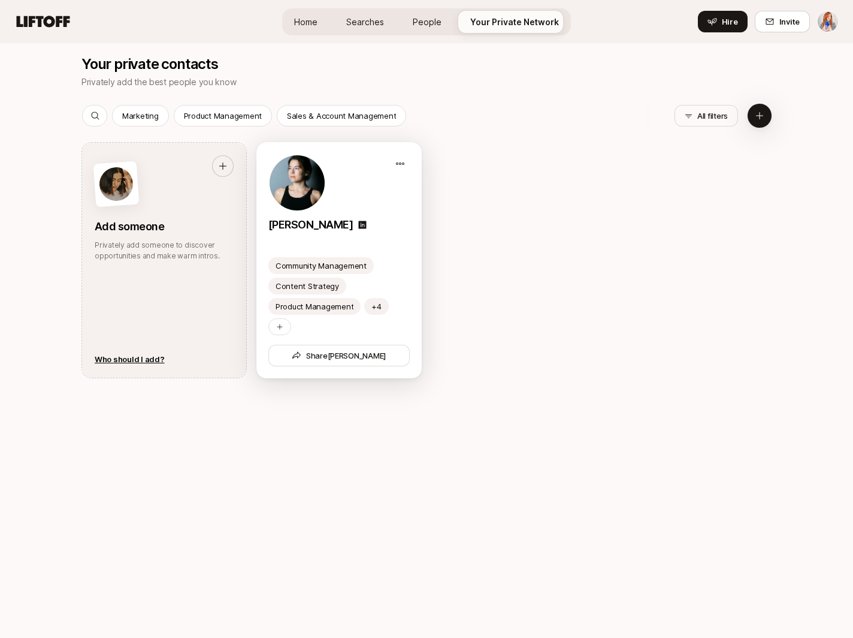
click at [307, 222] on p "[PERSON_NAME]" at bounding box center [310, 224] width 85 height 17
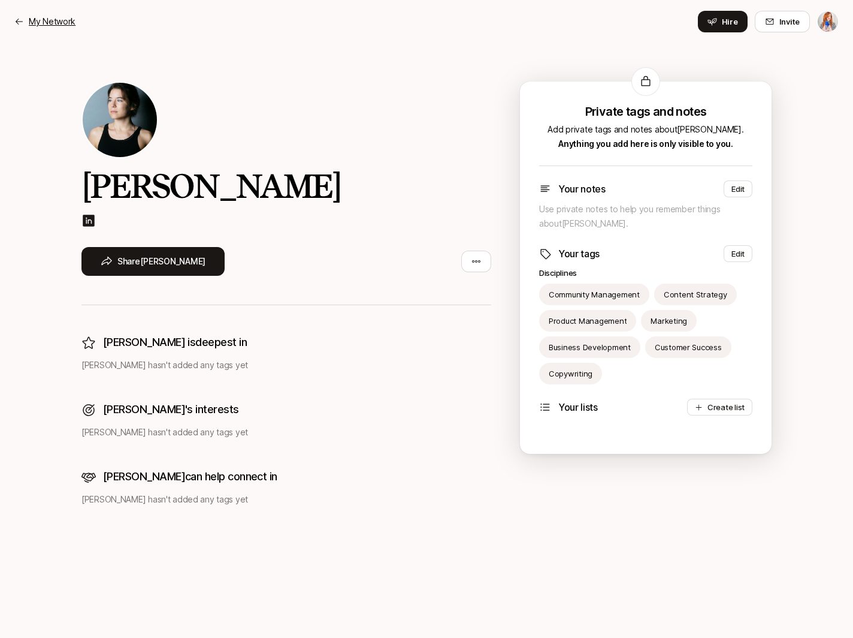
click at [33, 19] on p "My Network" at bounding box center [52, 21] width 47 height 14
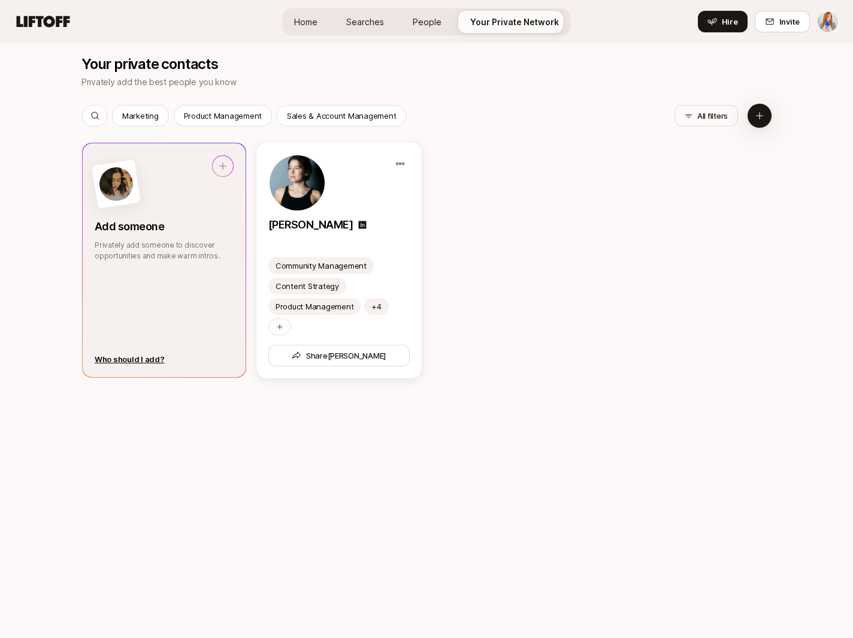
click at [159, 326] on div "Add someone Privately add someone to discover opportunities and make warm intro…" at bounding box center [164, 260] width 163 height 234
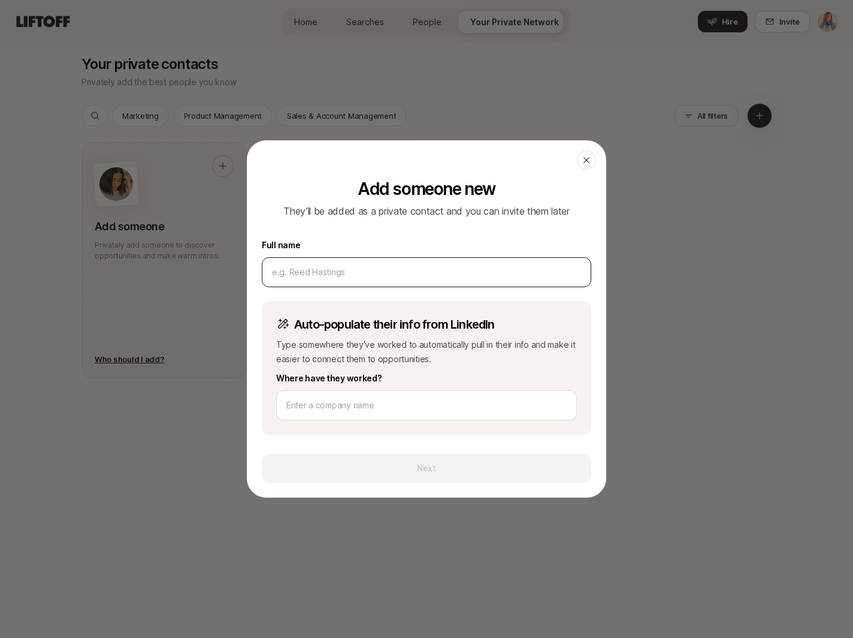
click at [418, 276] on input at bounding box center [426, 272] width 309 height 14
click at [582, 159] on icon at bounding box center [587, 160] width 10 height 10
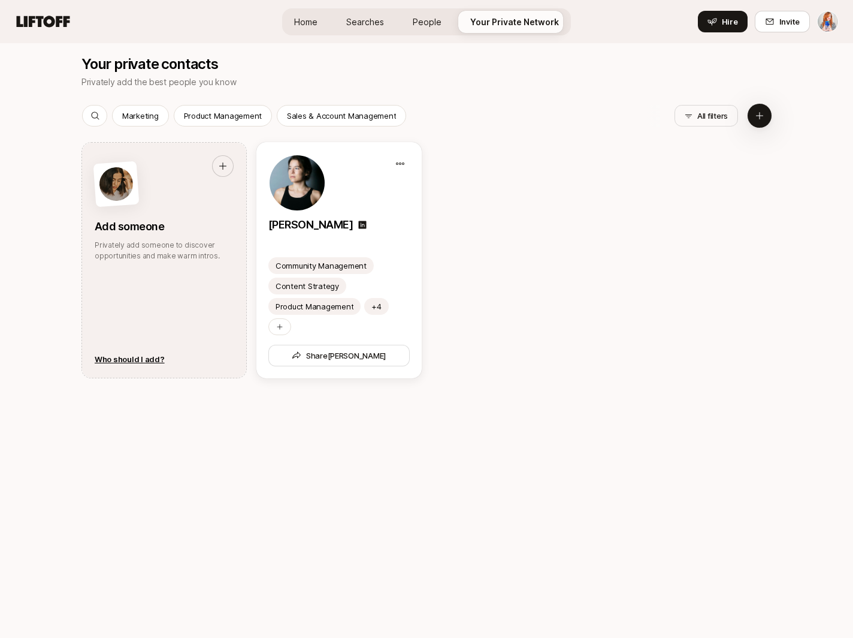
click at [292, 20] on link "Home" at bounding box center [306, 22] width 43 height 22
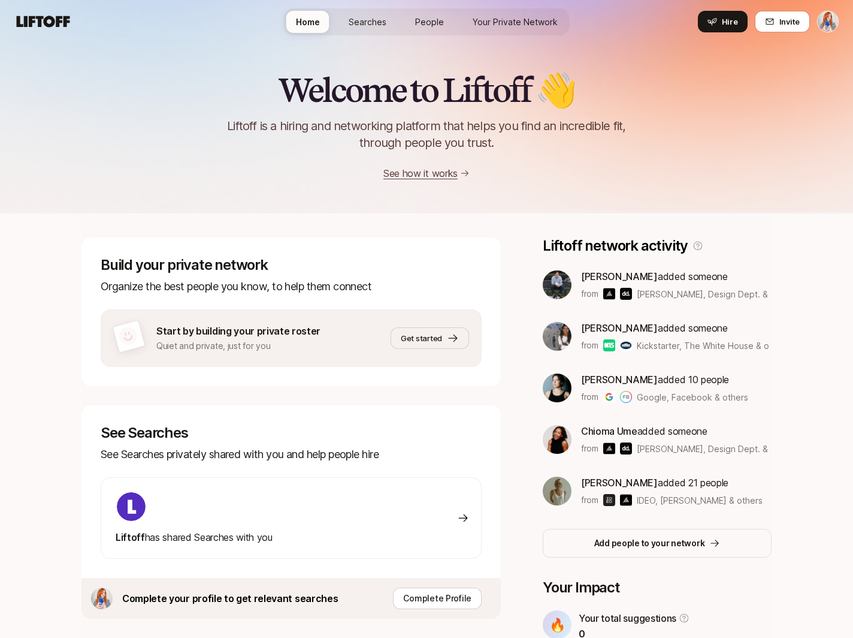
click at [446, 23] on link "People" at bounding box center [430, 22] width 48 height 22
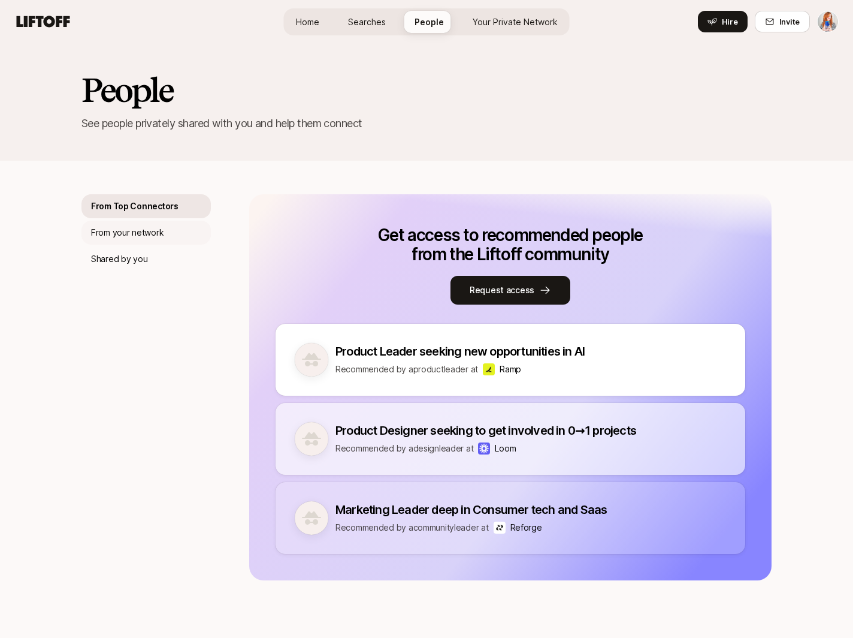
click at [181, 233] on div "From your network" at bounding box center [146, 233] width 129 height 24
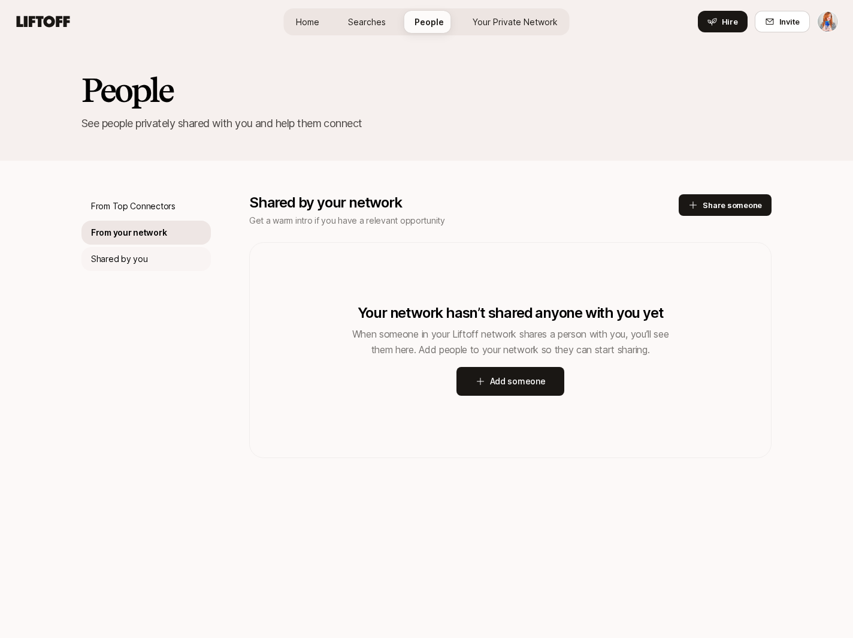
click at [173, 256] on div "Shared by you" at bounding box center [146, 259] width 129 height 24
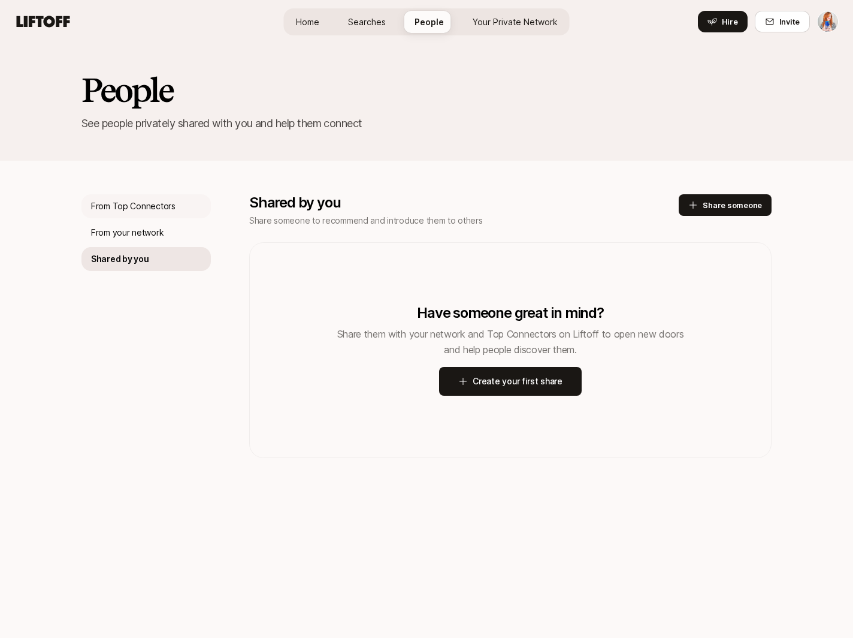
click at [173, 203] on div "From Top Connectors" at bounding box center [146, 206] width 129 height 24
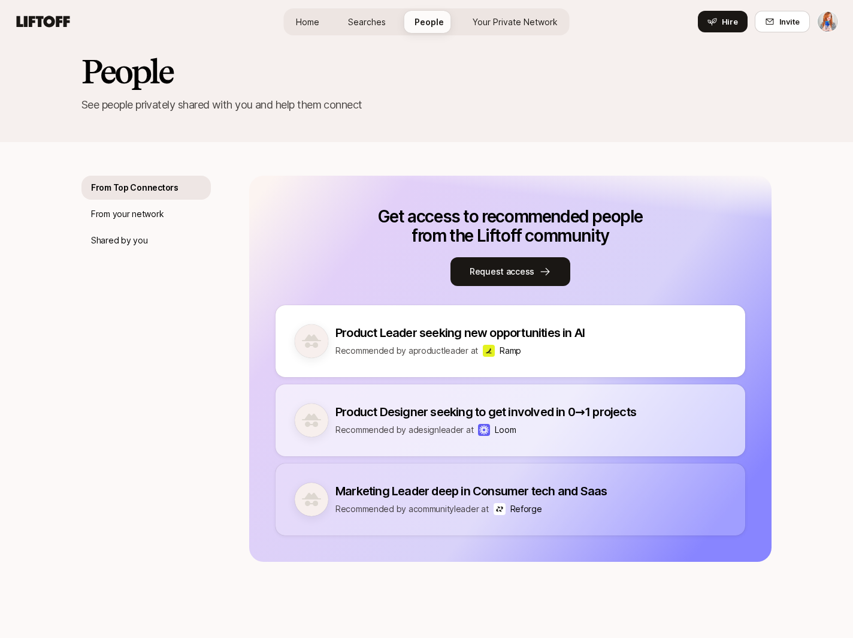
scroll to position [24, 0]
